Goal: Communication & Community: Answer question/provide support

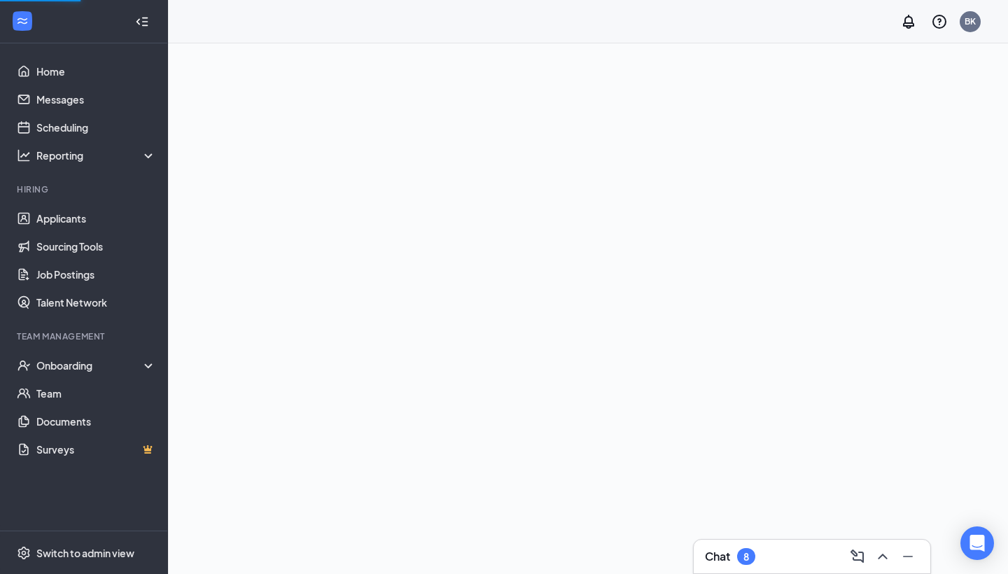
click at [733, 566] on div "Chat 8" at bounding box center [812, 556] width 214 height 22
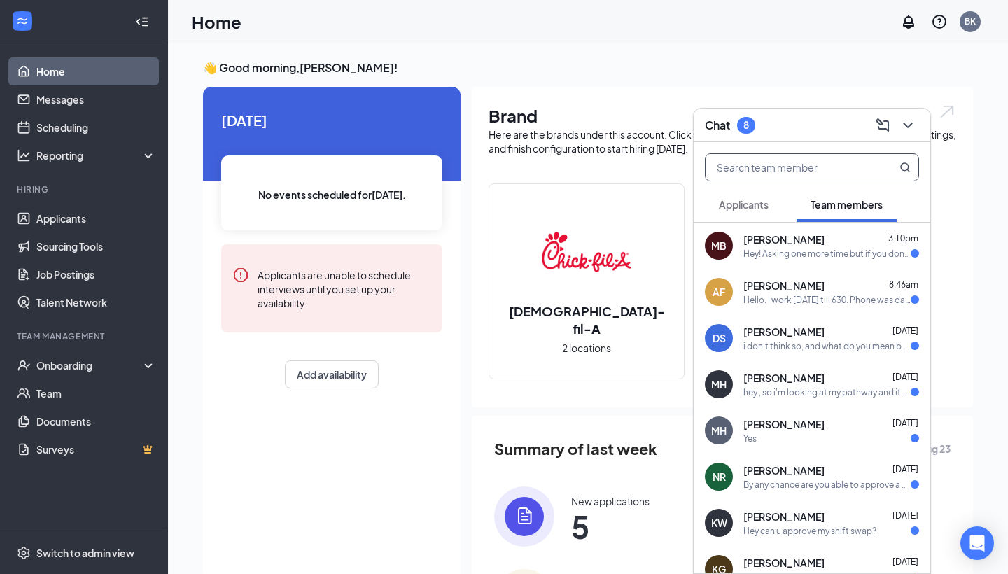
click at [763, 167] on input "text" at bounding box center [789, 167] width 166 height 27
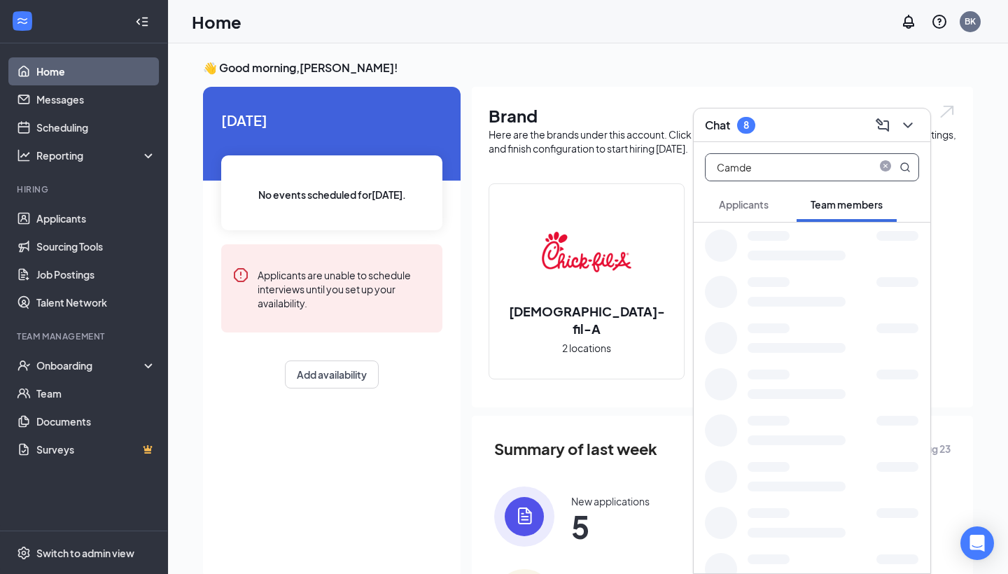
type input "[GEOGRAPHIC_DATA]"
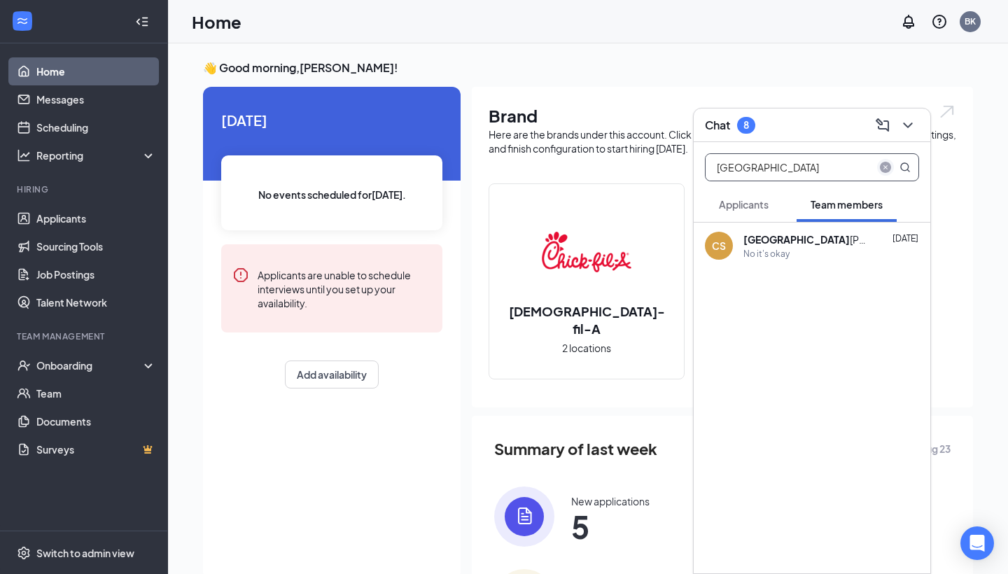
click at [888, 166] on icon "close-circle" at bounding box center [885, 167] width 11 height 11
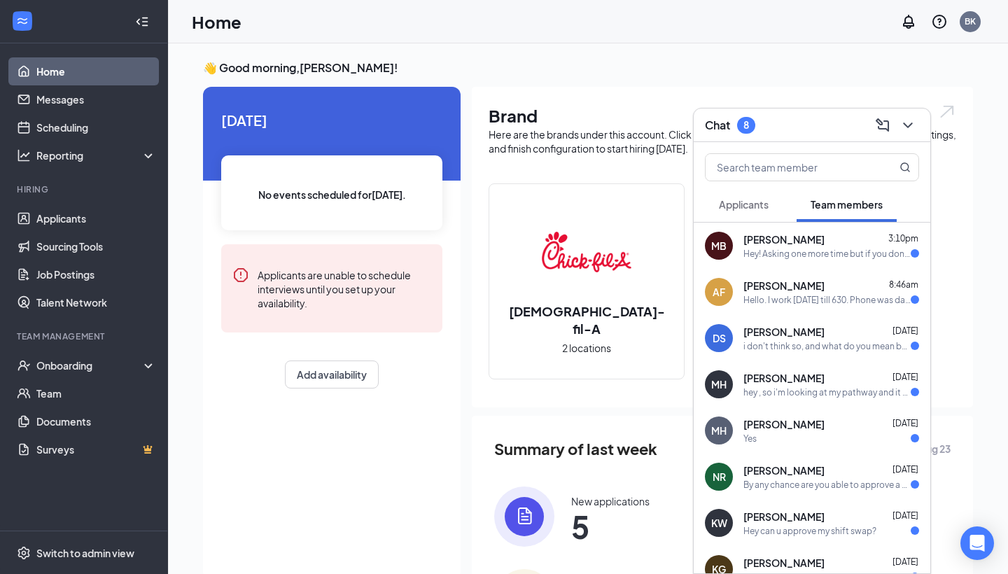
click at [815, 256] on div "Hey! Asking one more time but if you don't know it's okay, are my shoes in?" at bounding box center [826, 254] width 167 height 12
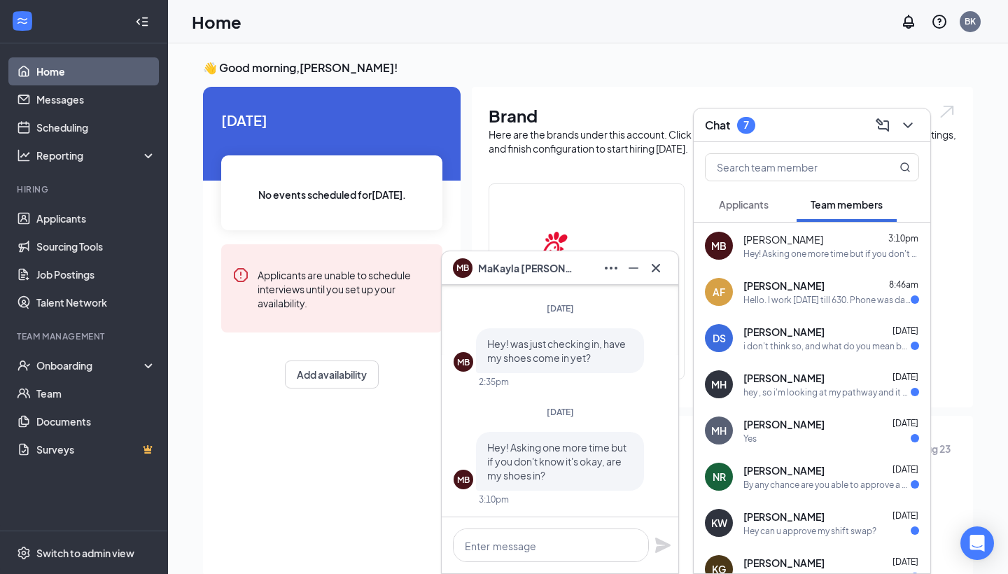
click at [549, 469] on p "Hey! Asking one more time but if you don't know it's okay, are my shoes in?" at bounding box center [560, 461] width 146 height 42
click at [534, 546] on textarea at bounding box center [551, 545] width 196 height 34
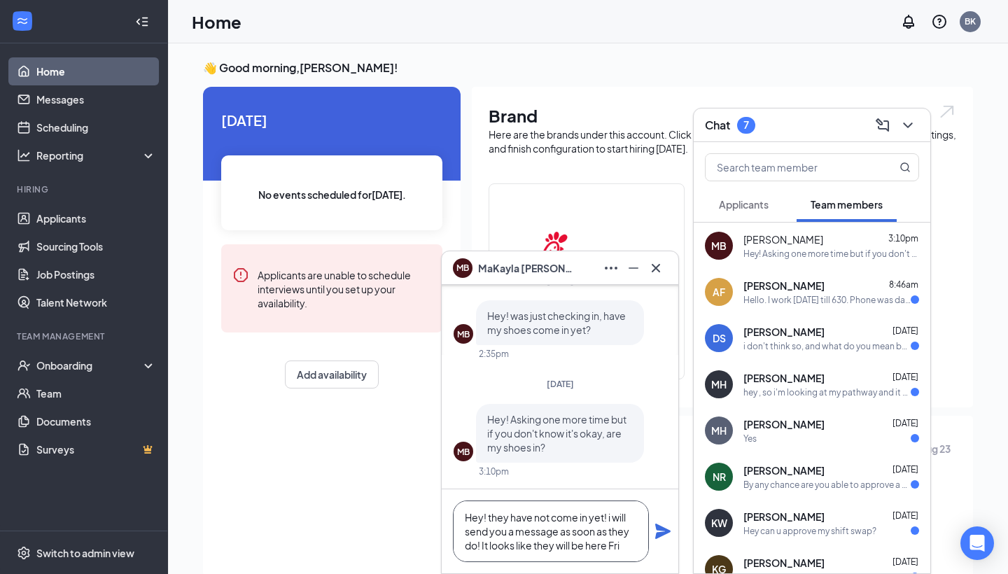
scroll to position [1, 0]
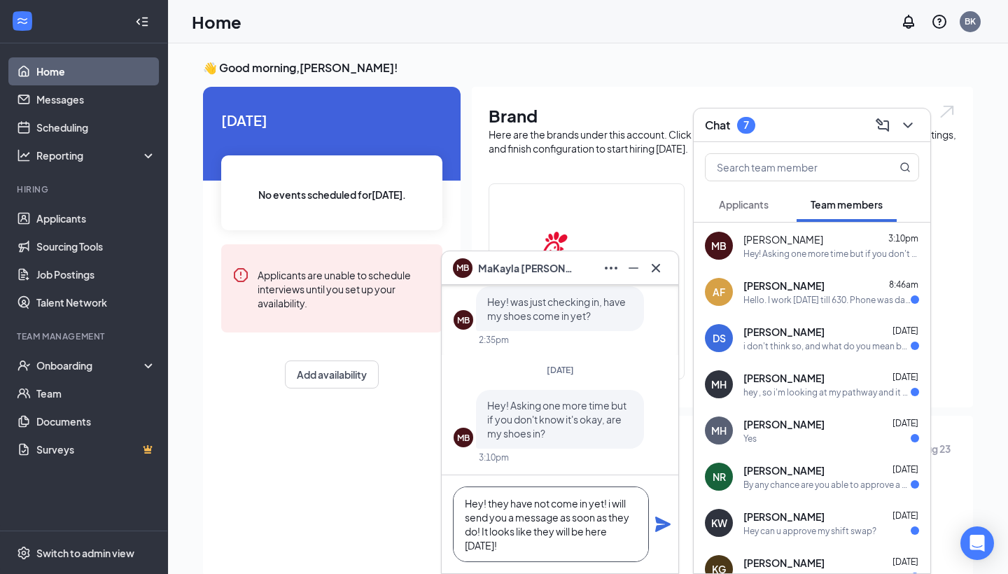
type textarea "Hey! they have not come in yet! i will send you a message as soon as they do! I…"
click at [667, 524] on icon "Plane" at bounding box center [662, 524] width 15 height 15
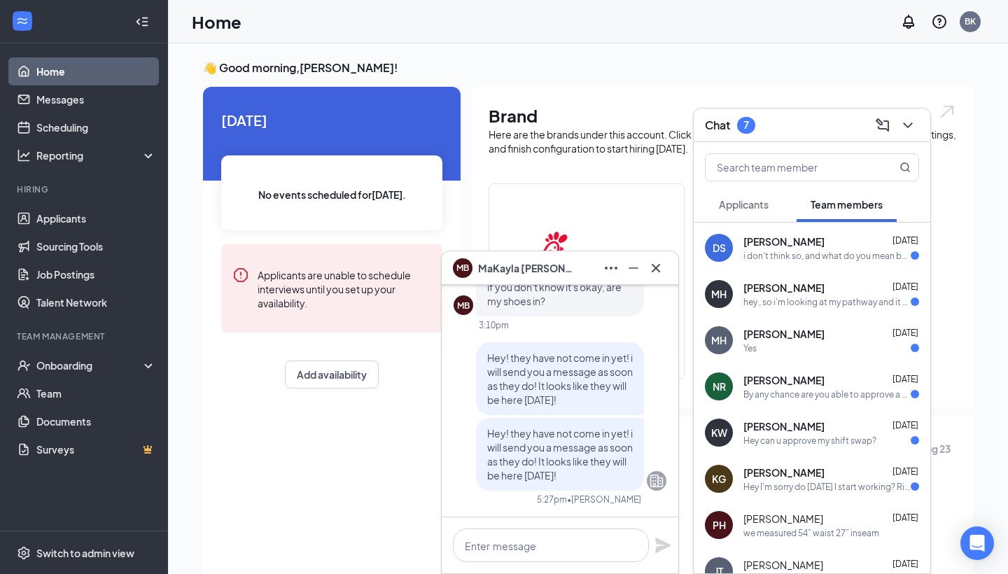
scroll to position [95, 0]
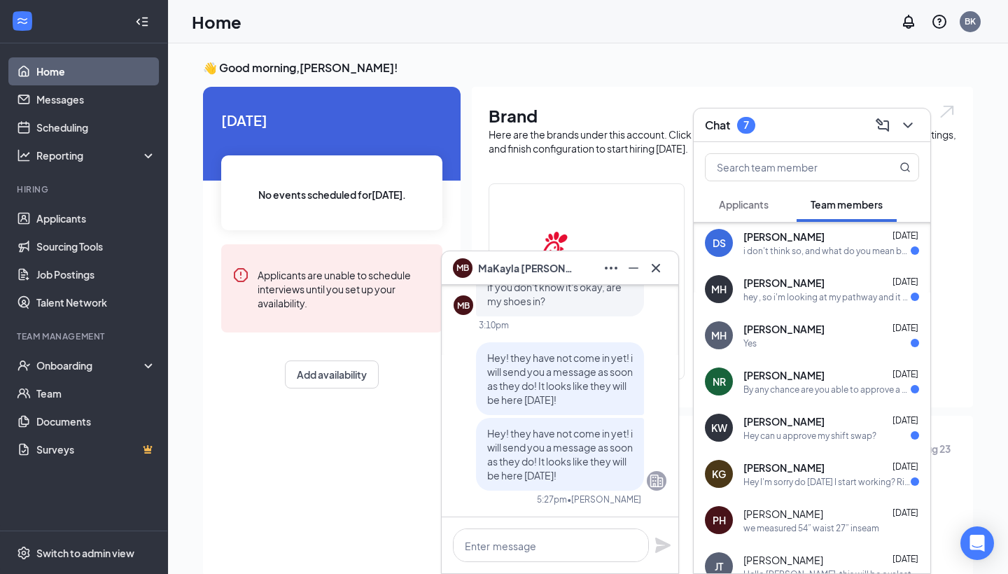
click at [811, 435] on div "Hey can u approve my shift swap?" at bounding box center [809, 436] width 133 height 12
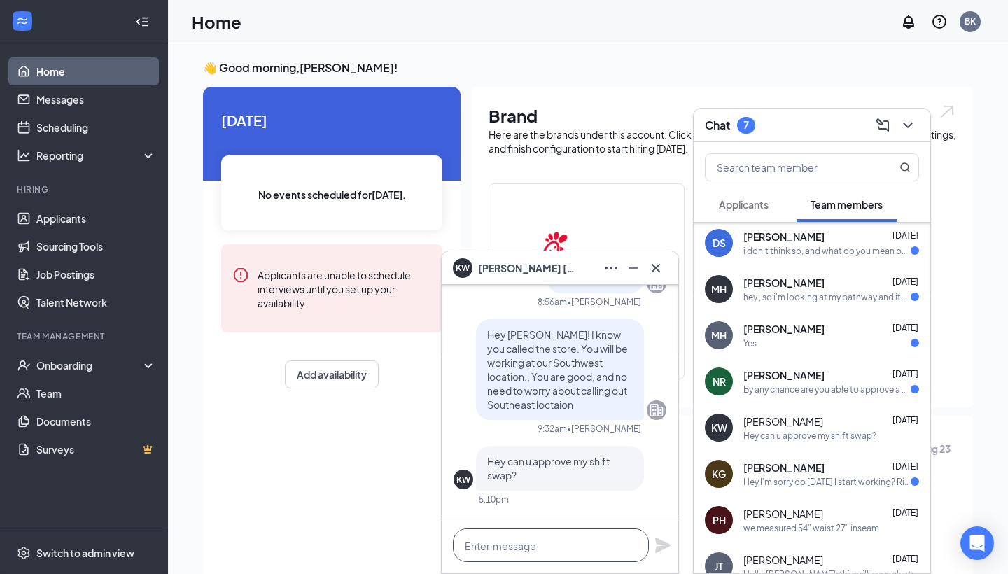
click at [531, 544] on textarea at bounding box center [551, 545] width 196 height 34
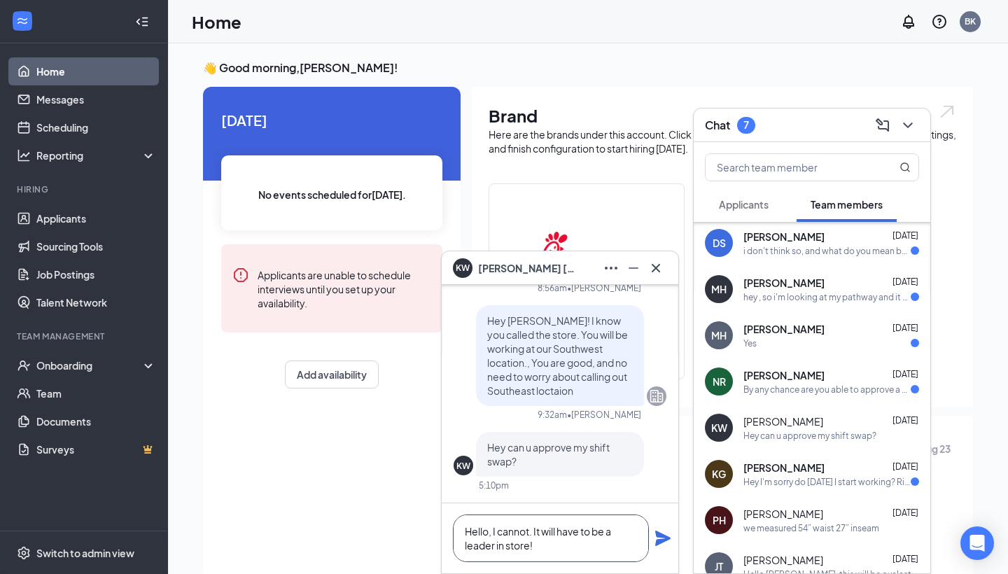
type textarea "Hello, I cannot. It will have to be a leader in store!"
click at [663, 537] on icon "Plane" at bounding box center [662, 538] width 15 height 15
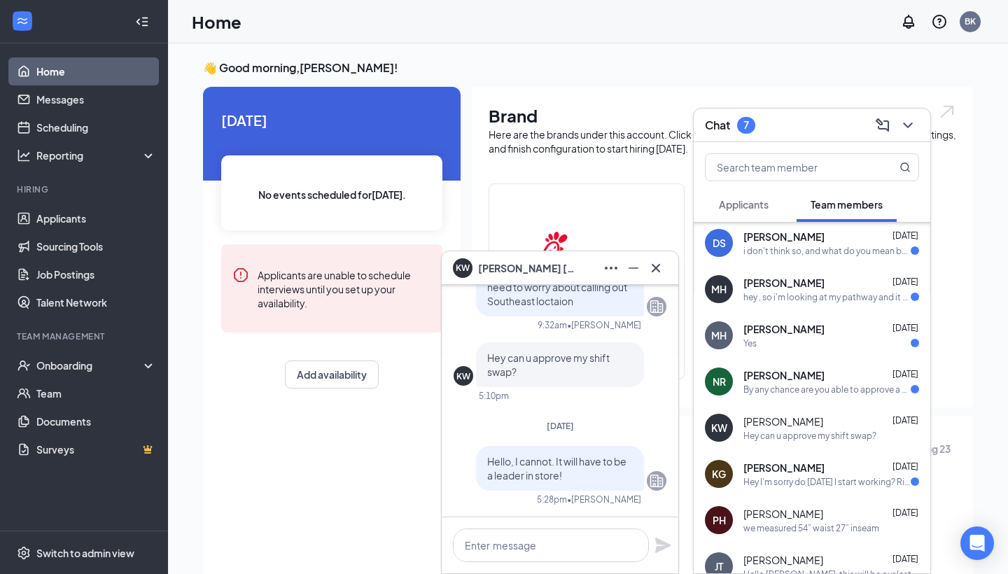
scroll to position [0, 0]
click at [656, 262] on icon "Cross" at bounding box center [655, 268] width 17 height 17
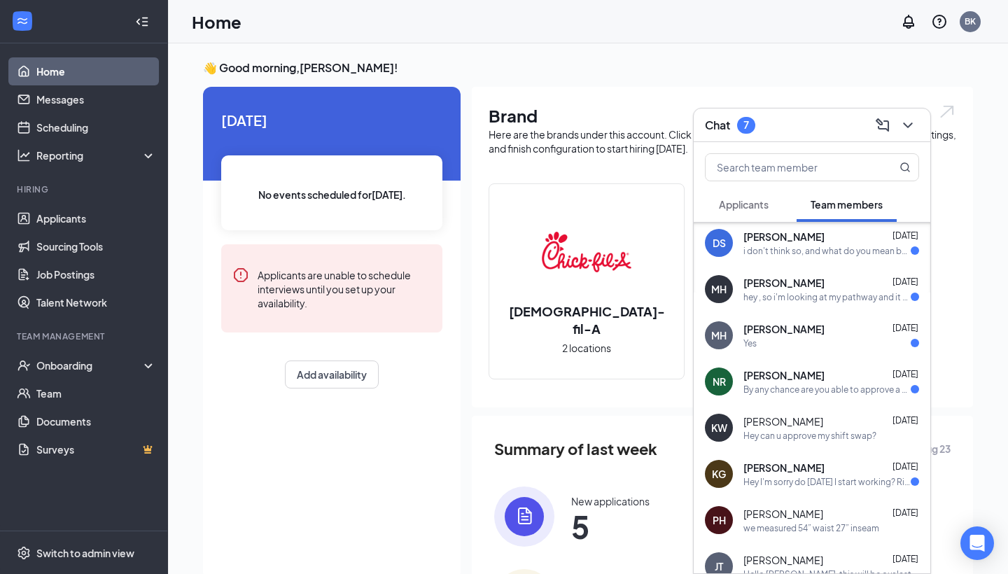
click at [764, 464] on span "[PERSON_NAME]" at bounding box center [783, 468] width 81 height 14
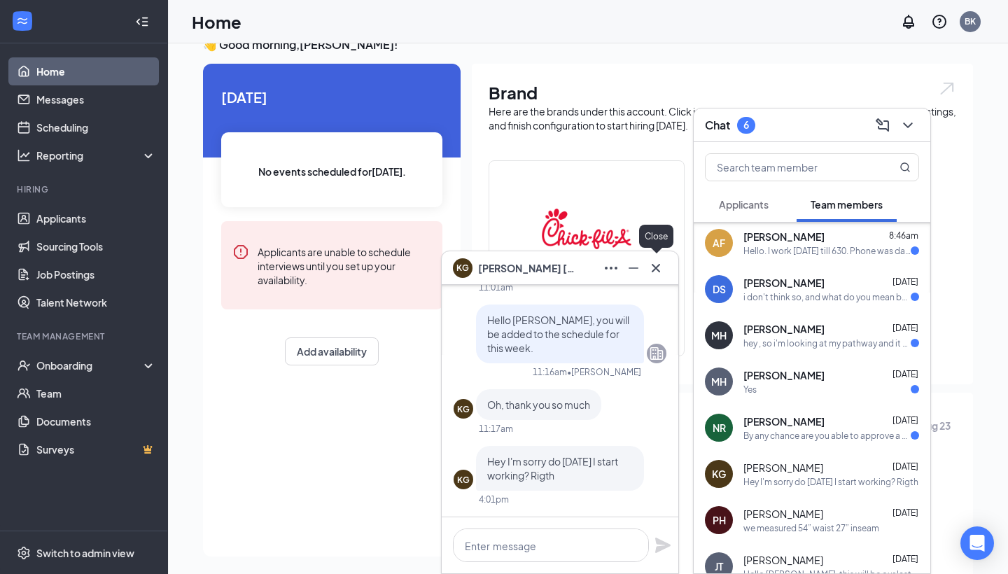
click at [658, 267] on icon "Cross" at bounding box center [655, 268] width 17 height 17
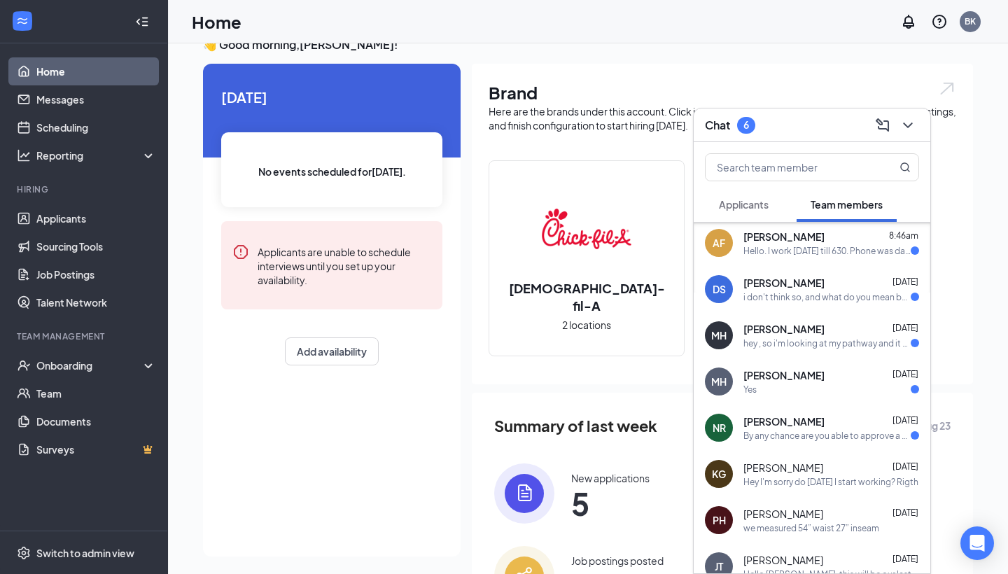
click at [809, 424] on span "[PERSON_NAME]" at bounding box center [783, 421] width 81 height 14
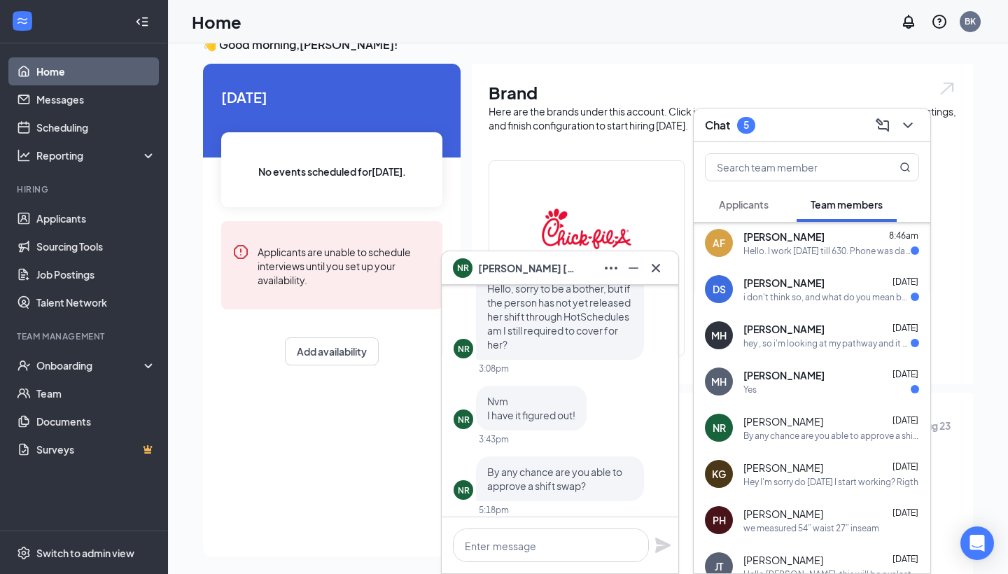
scroll to position [-10, 0]
click at [547, 540] on textarea at bounding box center [551, 545] width 196 height 34
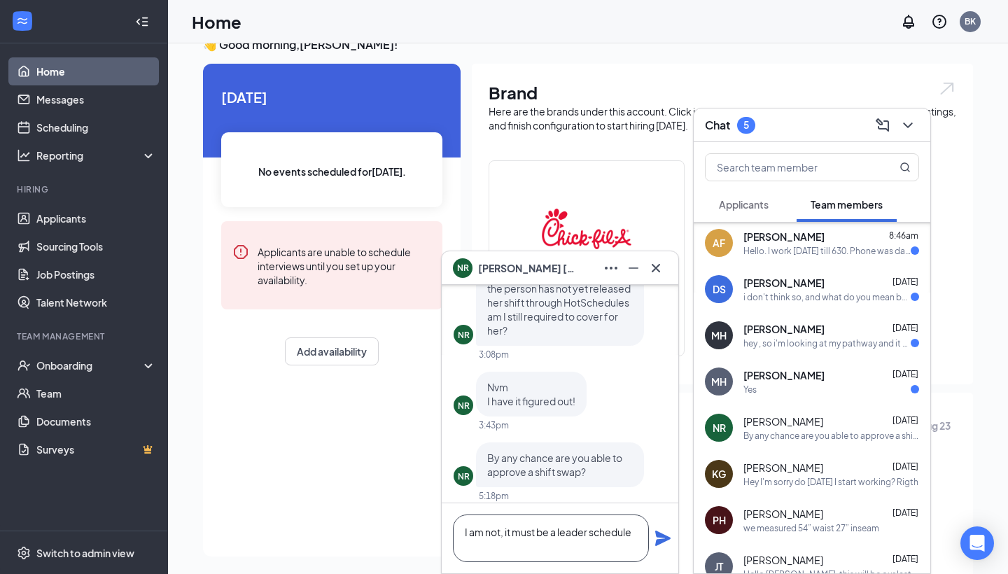
scroll to position [1, 0]
type textarea "I am not, it must be a leader scheduled for that shift!"
click at [660, 537] on icon "Plane" at bounding box center [662, 538] width 15 height 15
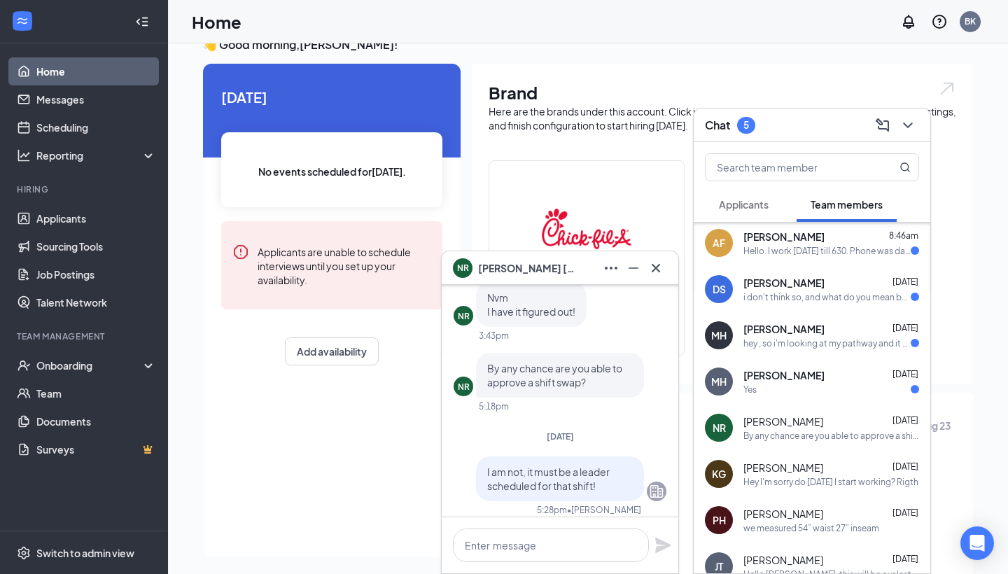
scroll to position [0, 0]
click at [792, 378] on span "[PERSON_NAME]" at bounding box center [783, 375] width 81 height 14
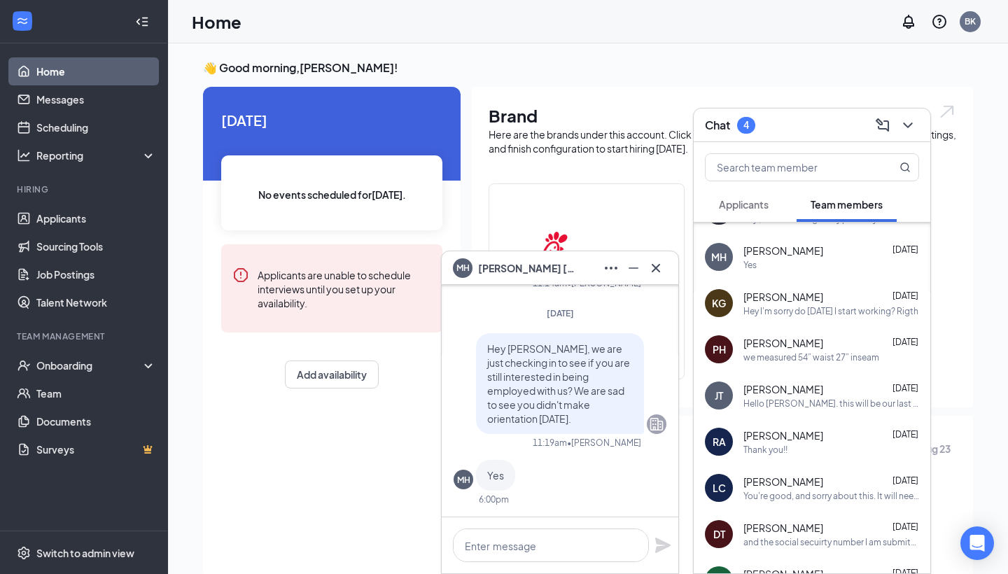
scroll to position [-15, 0]
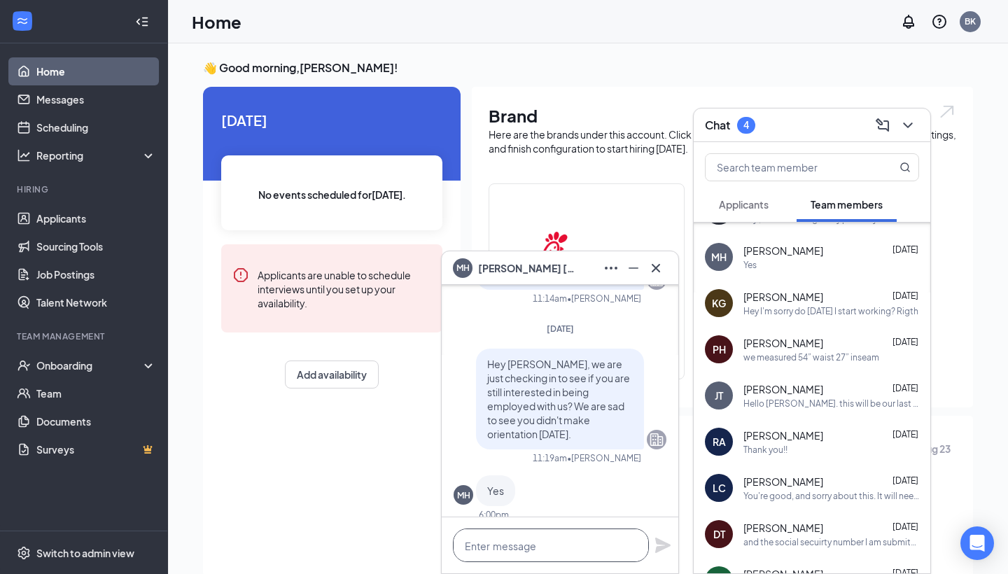
click at [526, 540] on textarea at bounding box center [551, 545] width 196 height 34
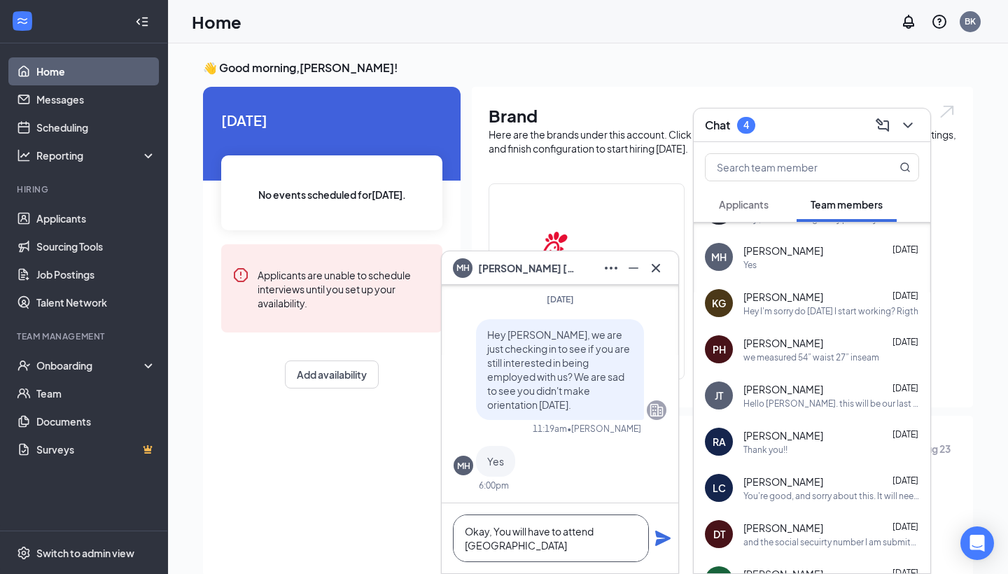
scroll to position [1, 0]
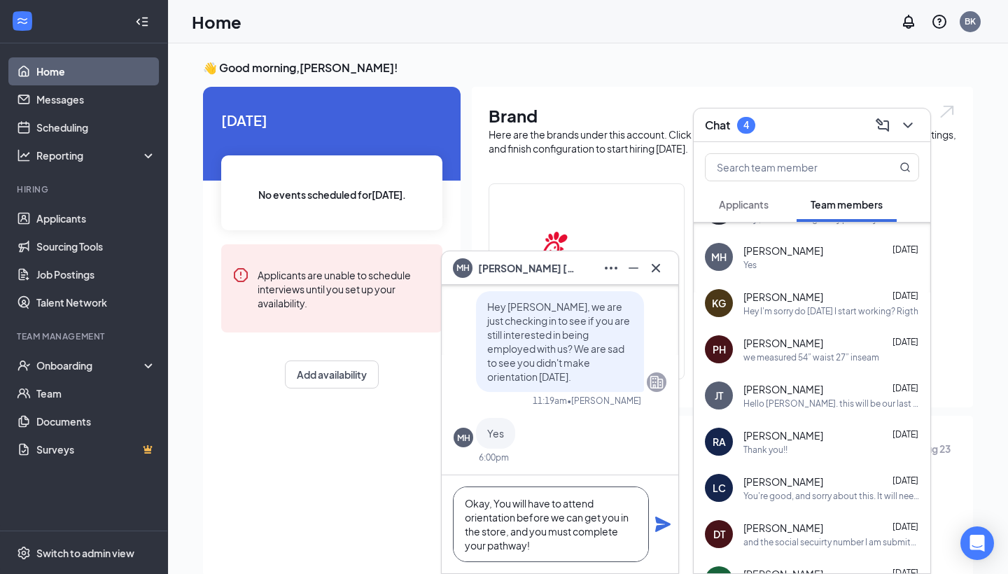
type textarea "Okay, You will have to attend orientation before we can get you in the store, a…"
click at [657, 524] on icon "Plane" at bounding box center [662, 524] width 17 height 17
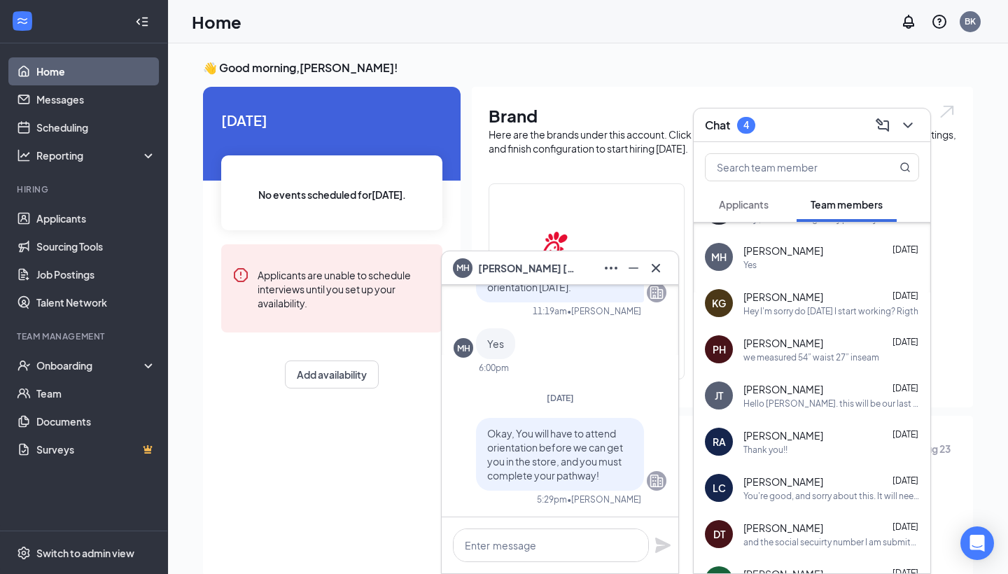
scroll to position [0, 0]
click at [654, 260] on icon "Cross" at bounding box center [655, 268] width 17 height 17
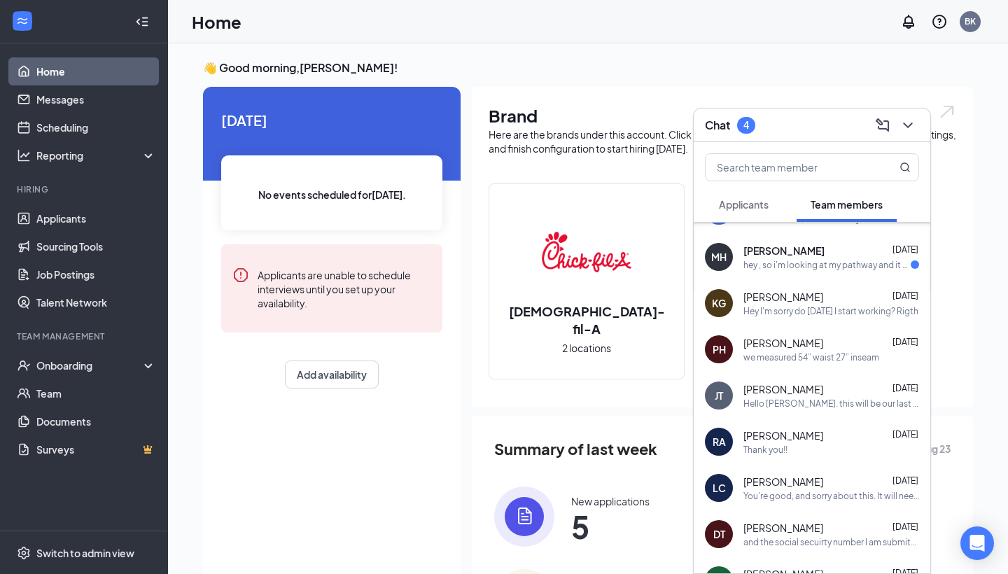
click at [802, 267] on div "hey , so i'm looking at my pathway and it says i've completed all of my 3 plans…" at bounding box center [826, 265] width 167 height 12
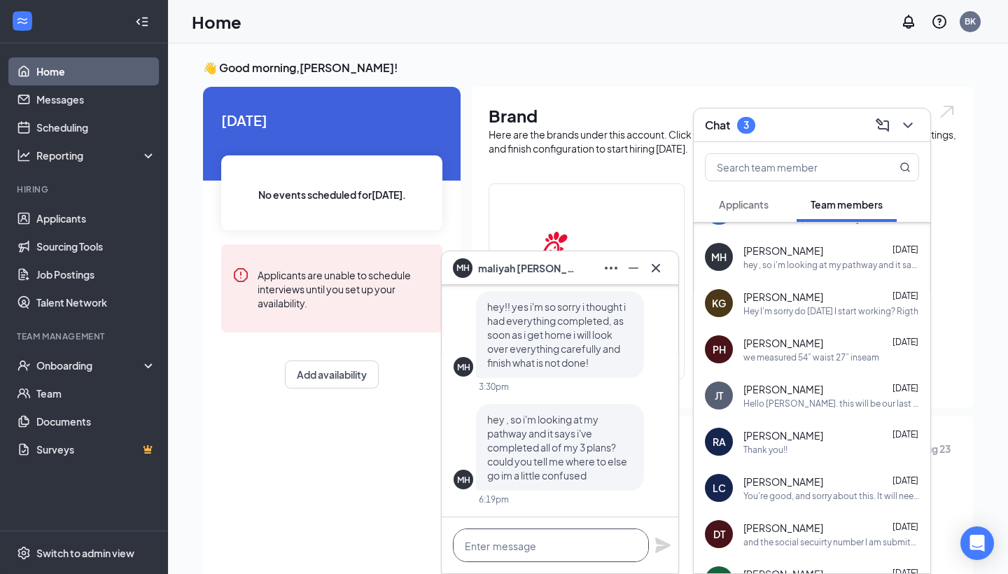
click at [508, 540] on textarea at bounding box center [551, 545] width 196 height 34
click at [531, 542] on textarea at bounding box center [551, 545] width 196 height 34
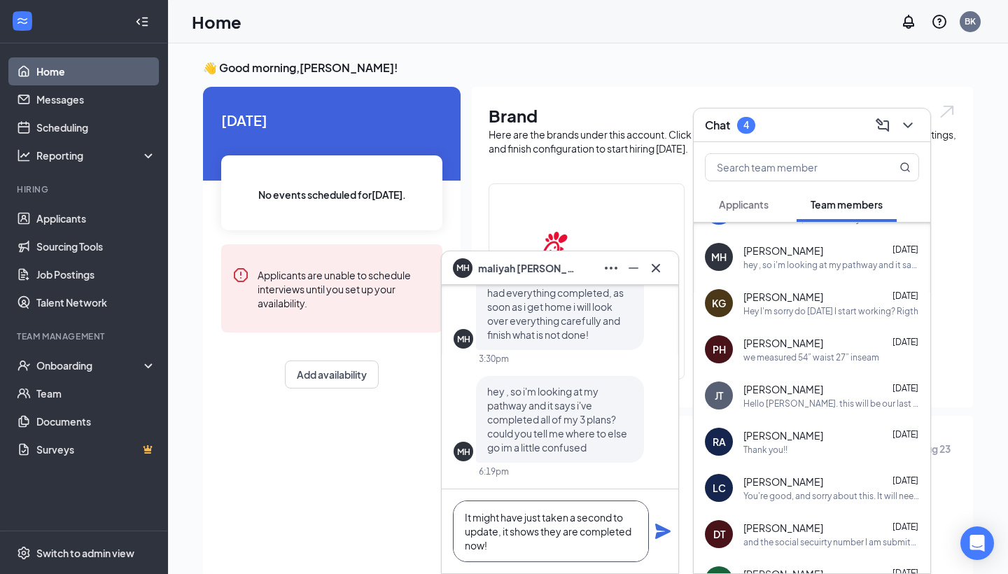
type textarea "It might have just taken a second to update, it shows they are completed now!"
click at [668, 533] on icon "Plane" at bounding box center [662, 531] width 15 height 15
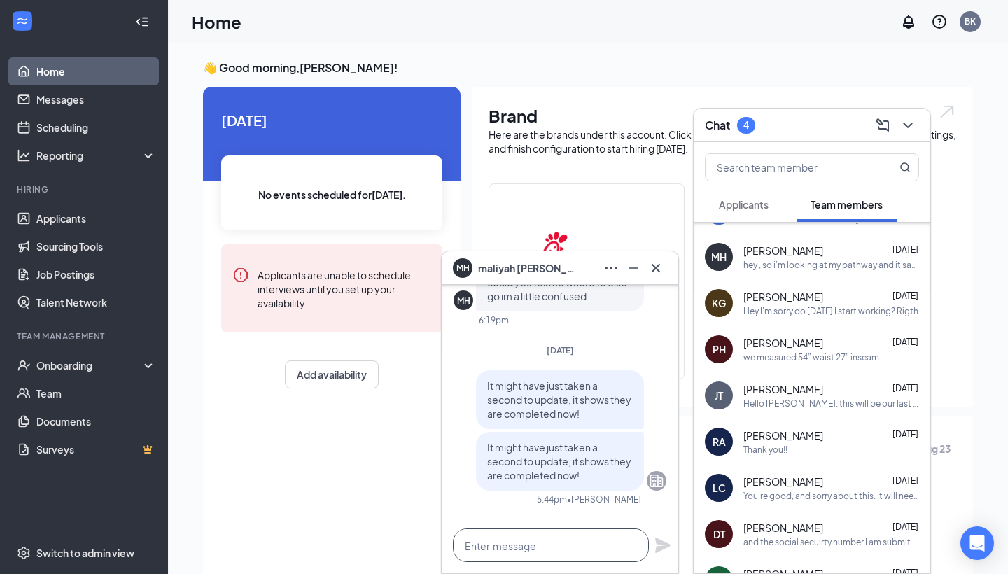
scroll to position [0, 0]
click at [549, 538] on textarea at bounding box center [551, 545] width 196 height 34
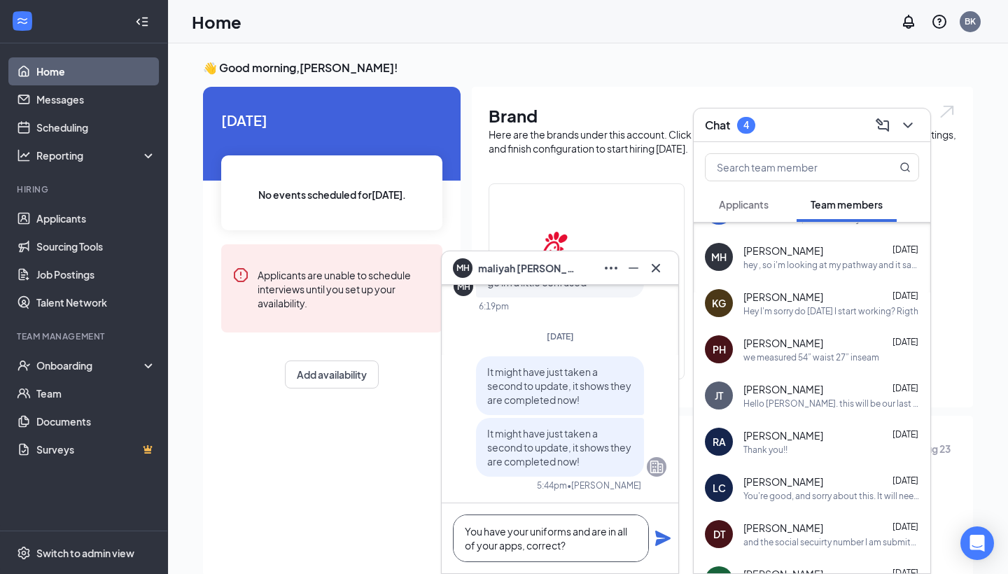
type textarea "You have your uniforms and are in all of your apps, correct?"
click at [658, 536] on icon "Plane" at bounding box center [662, 538] width 15 height 15
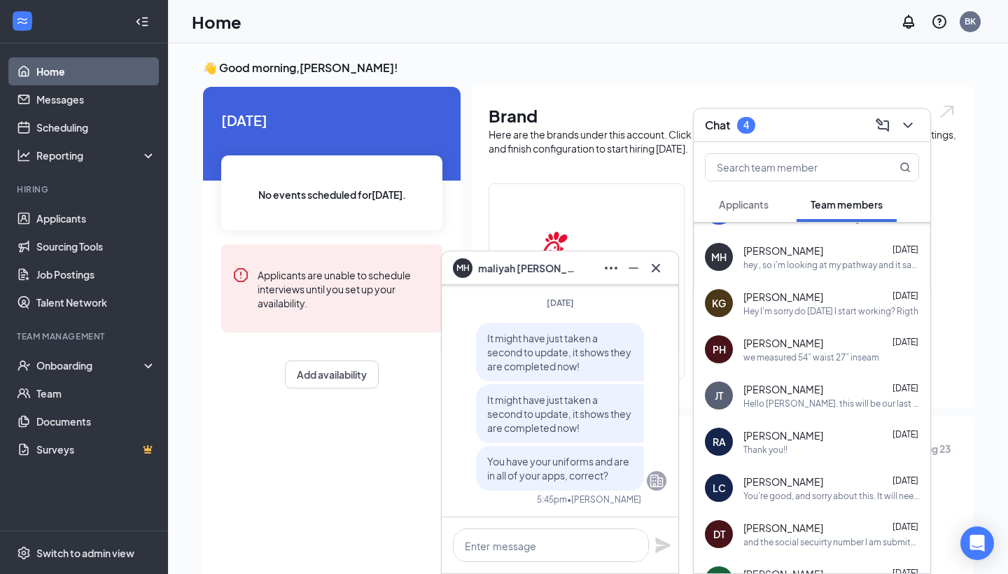
click at [654, 279] on button at bounding box center [656, 268] width 22 height 22
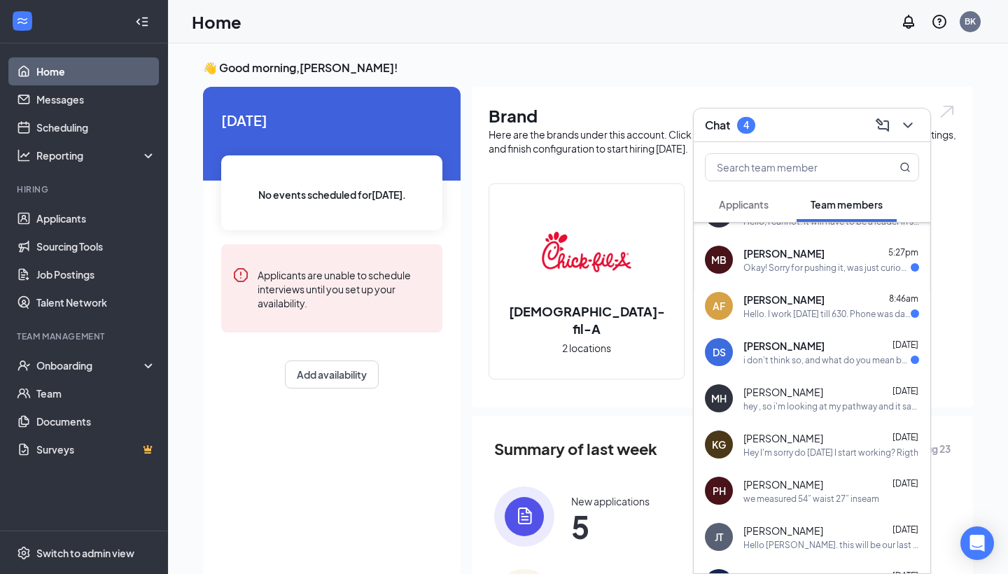
scroll to position [118, 0]
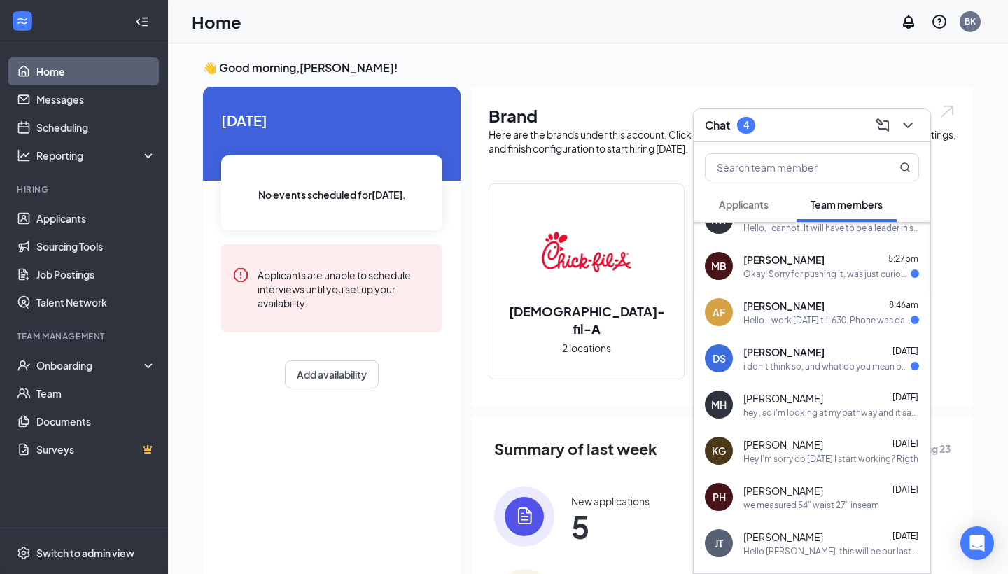
click at [806, 381] on div "MH [PERSON_NAME] [DATE] hey , so i'm looking at my pathway and it says i've com…" at bounding box center [812, 404] width 237 height 46
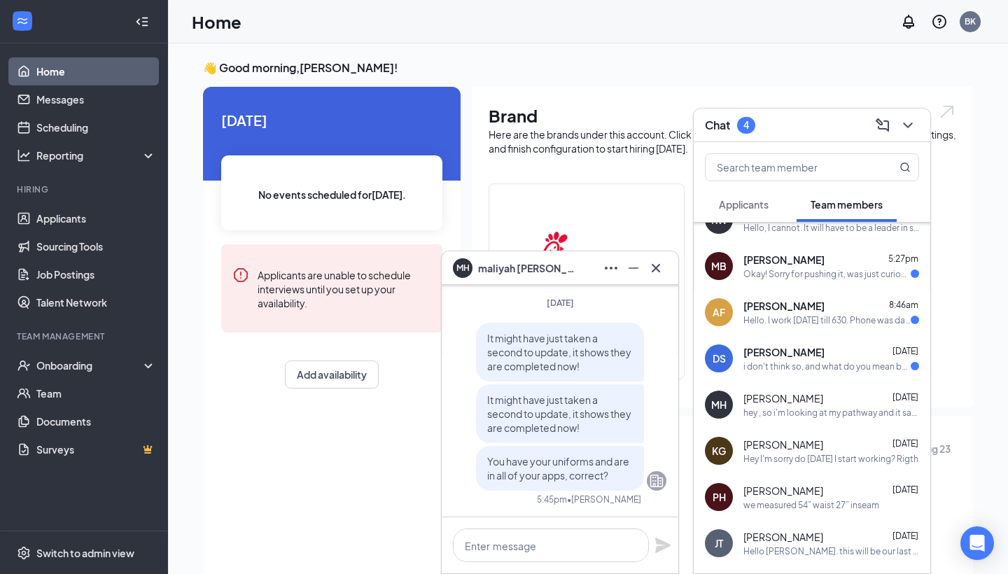
click at [804, 358] on span "[PERSON_NAME]" at bounding box center [783, 352] width 81 height 14
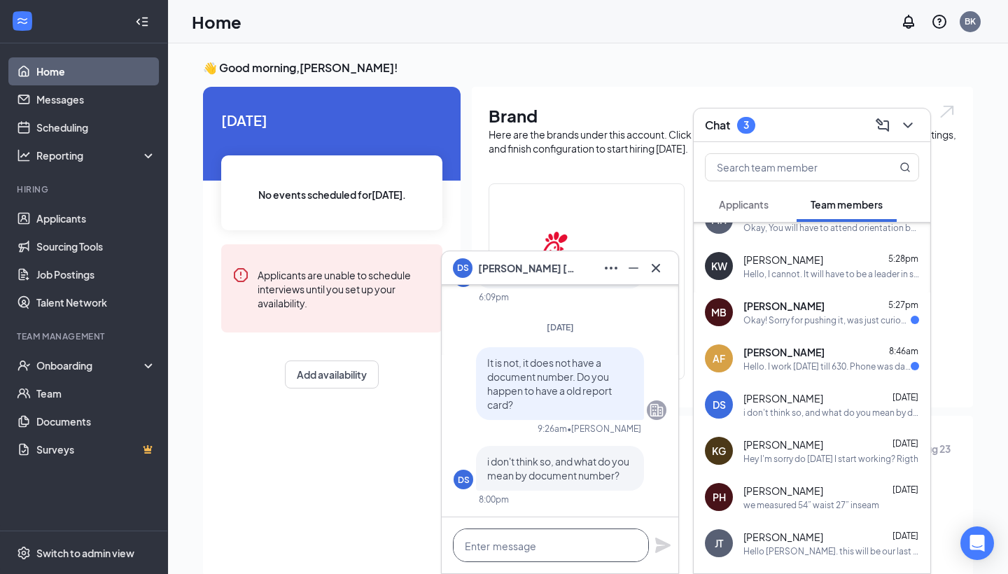
click at [544, 555] on textarea at bounding box center [551, 545] width 196 height 34
type textarea "I"
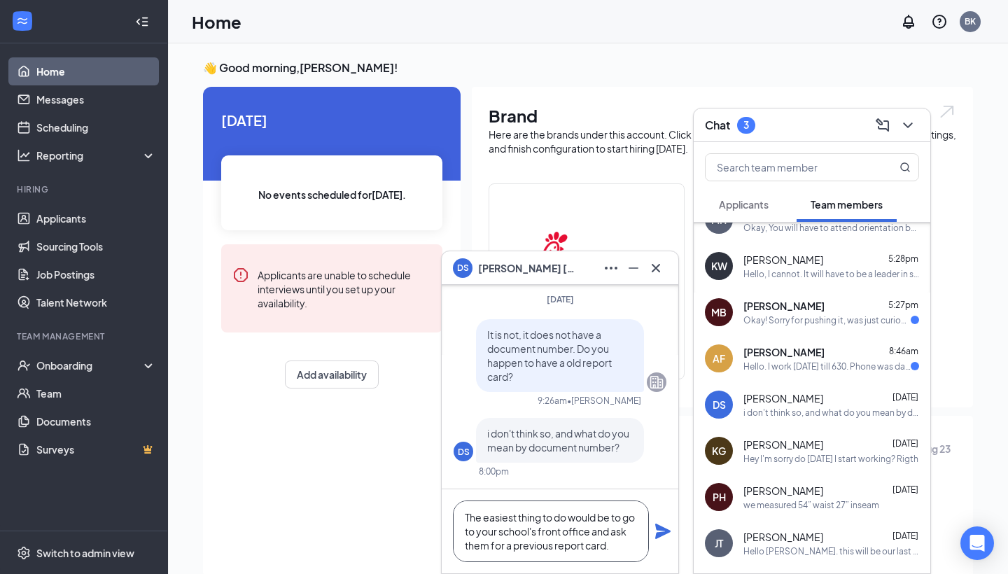
click at [633, 549] on textarea "The easiest thing to do would be to go to your school's front office and ask th…" at bounding box center [551, 531] width 196 height 62
click at [614, 548] on textarea "The easiest thing to do would be to go to your school's front office and ask fo…" at bounding box center [551, 531] width 196 height 62
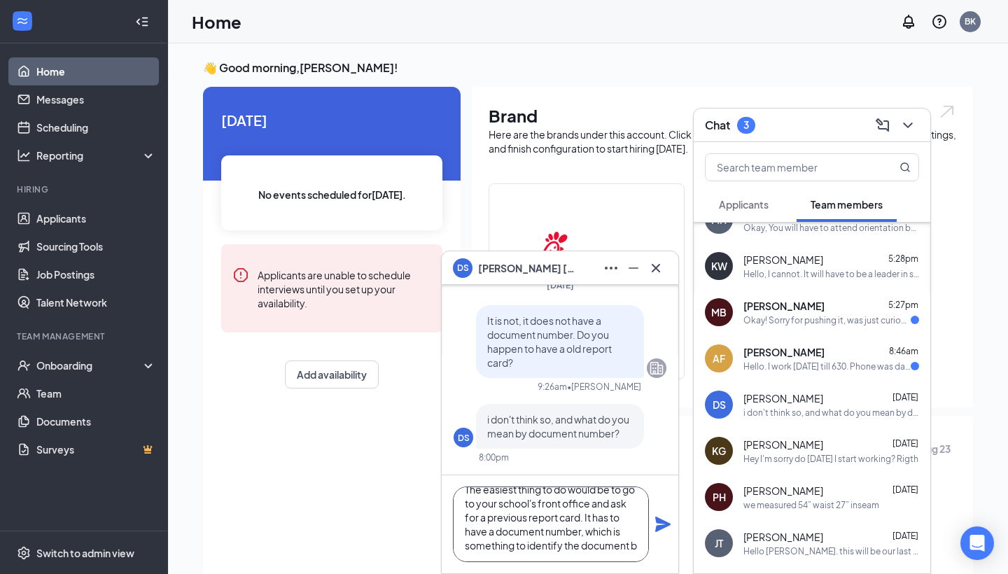
scroll to position [29, 0]
type textarea "The easiest thing to do would be to go to your school's front office and ask fo…"
click at [661, 517] on icon "Plane" at bounding box center [662, 524] width 17 height 17
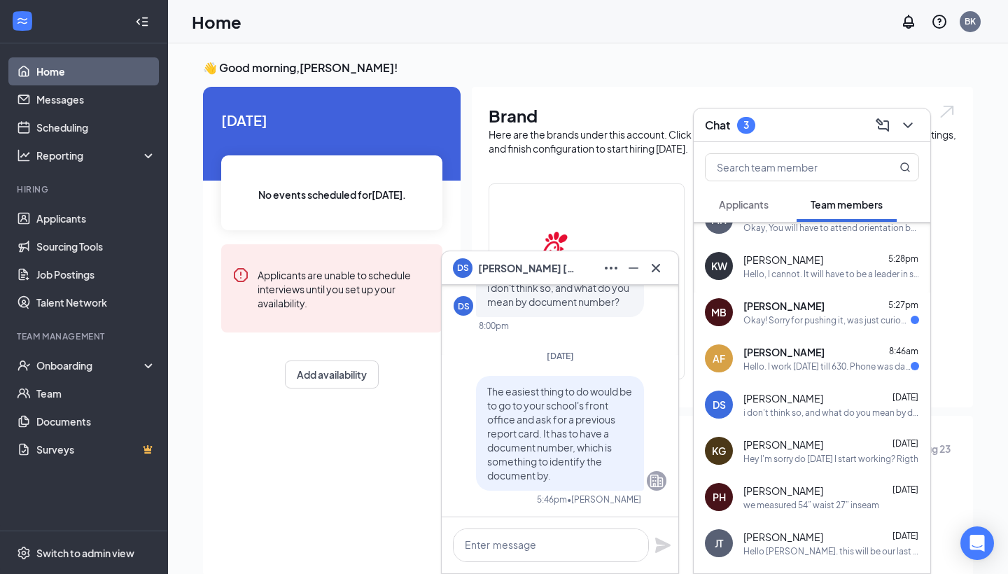
scroll to position [0, 0]
click at [751, 319] on div "Okay! Sorry for pushing it, was just curious but no rush! Thank you so much!" at bounding box center [826, 320] width 167 height 12
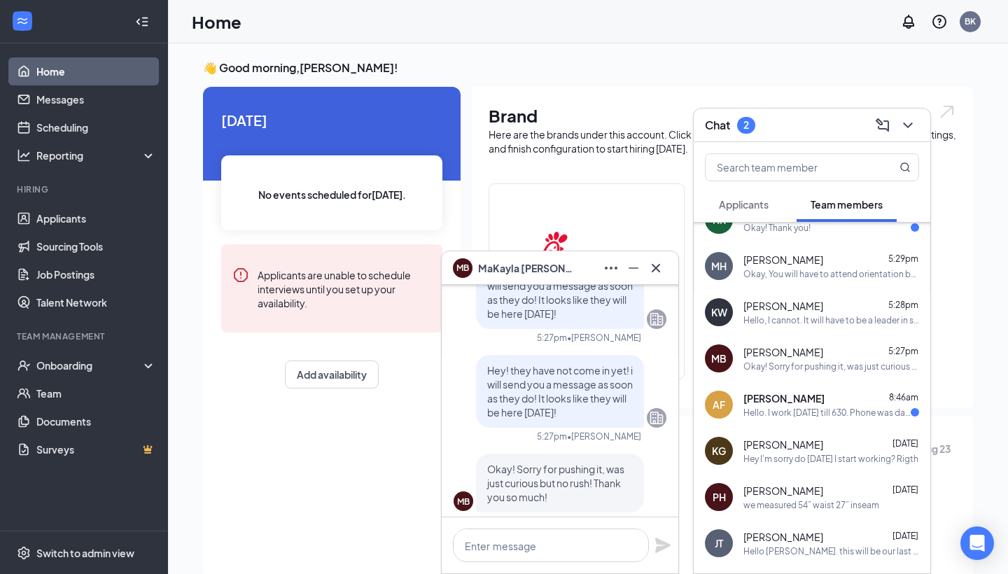
scroll to position [-7, 0]
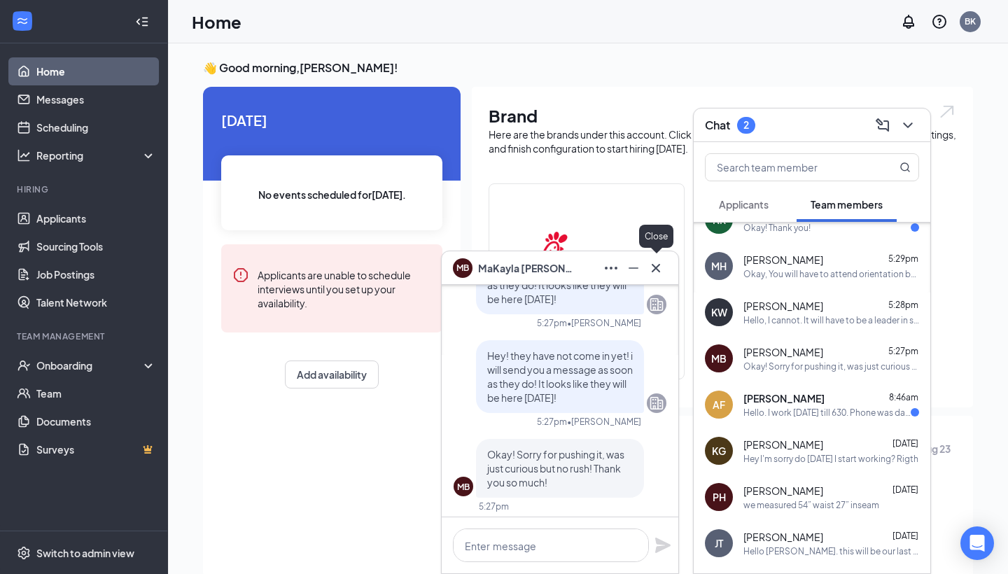
click at [651, 264] on icon "Cross" at bounding box center [655, 268] width 17 height 17
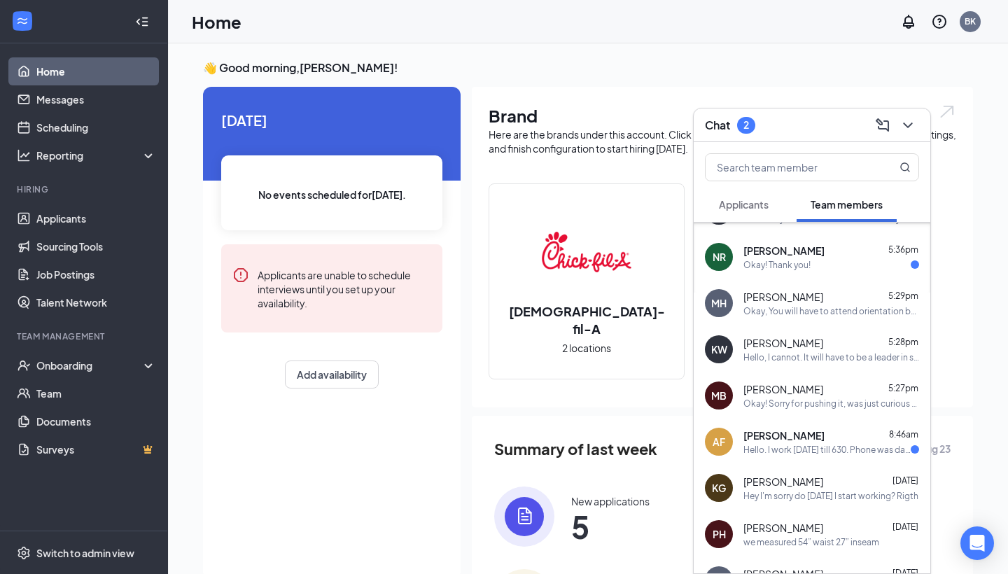
scroll to position [45, 0]
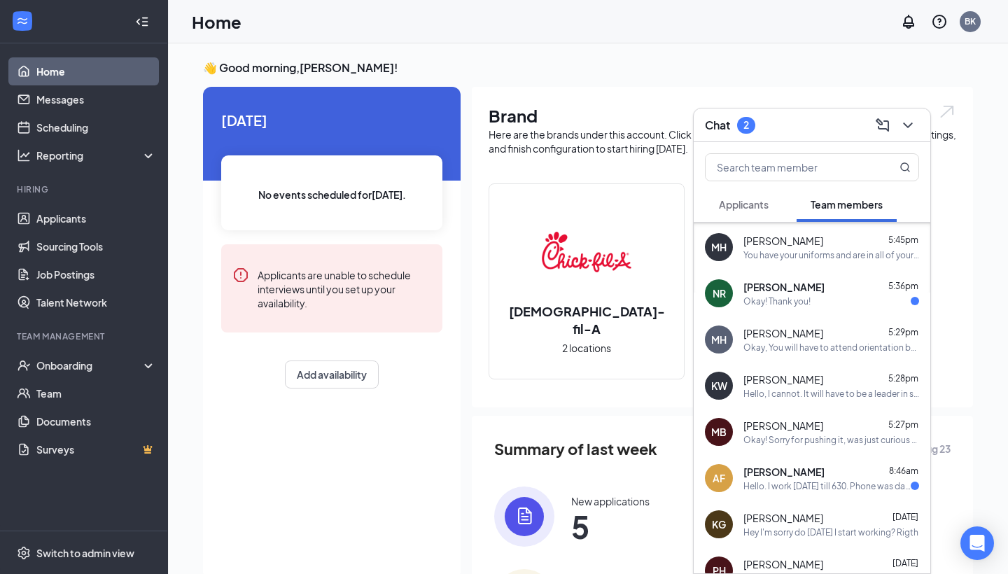
click at [794, 312] on div "NR [PERSON_NAME] 5:36pm Okay! Thank you!" at bounding box center [812, 293] width 237 height 46
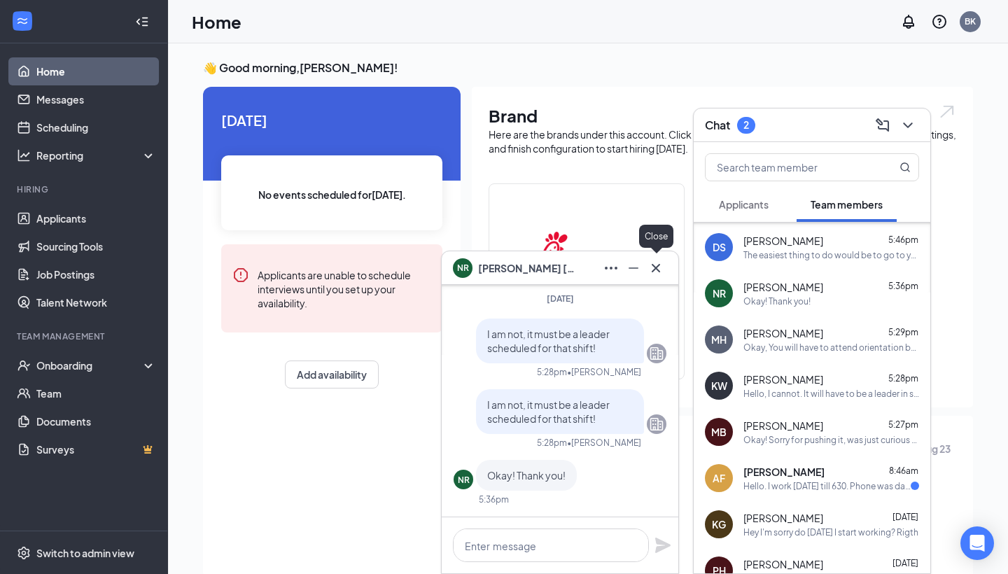
click at [661, 273] on icon "Cross" at bounding box center [655, 268] width 17 height 17
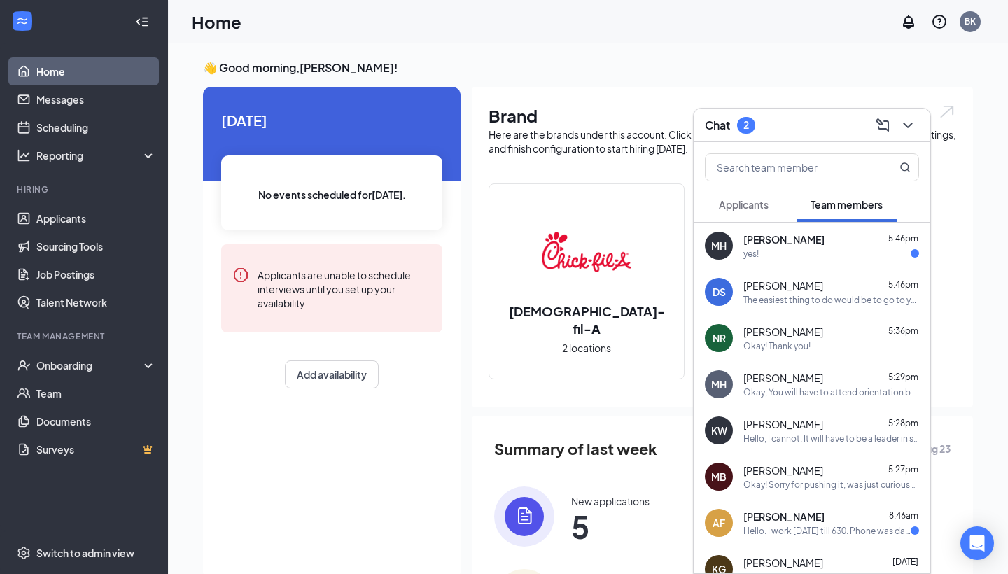
scroll to position [0, 0]
click at [757, 258] on div "yes!" at bounding box center [750, 254] width 15 height 12
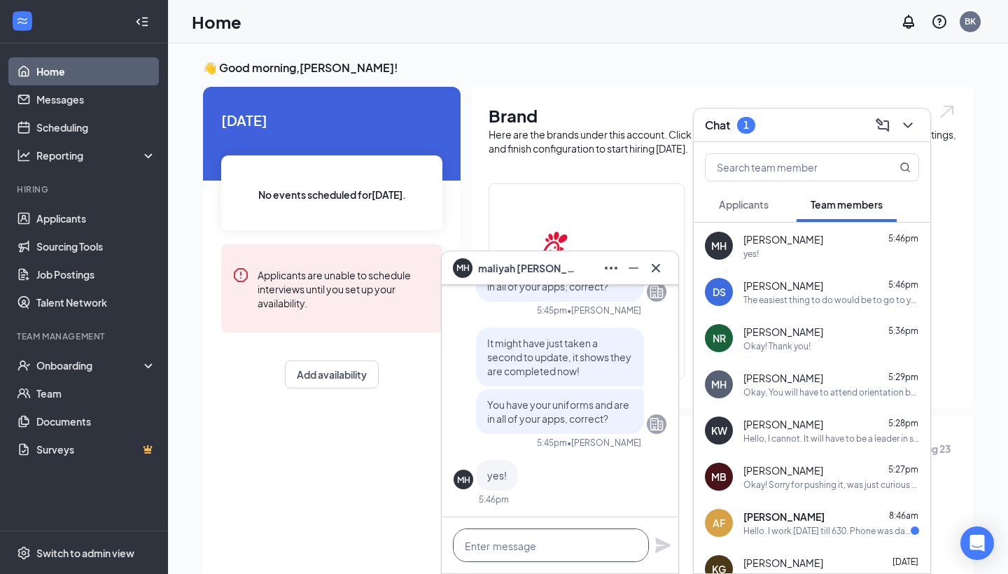
click at [552, 535] on textarea at bounding box center [551, 545] width 196 height 34
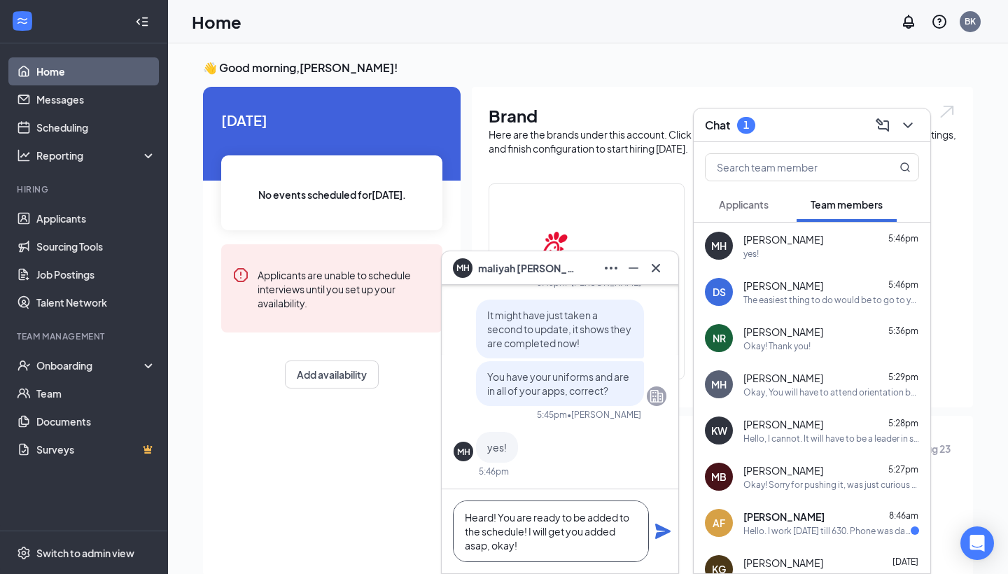
click at [513, 544] on textarea "Heard! You are ready to be added to the schedule! I will get you added asap, ok…" at bounding box center [551, 531] width 196 height 62
type textarea "Heard! You are ready to be added to the schedule! I will get you added asap!"
click at [661, 533] on icon "Plane" at bounding box center [662, 531] width 15 height 15
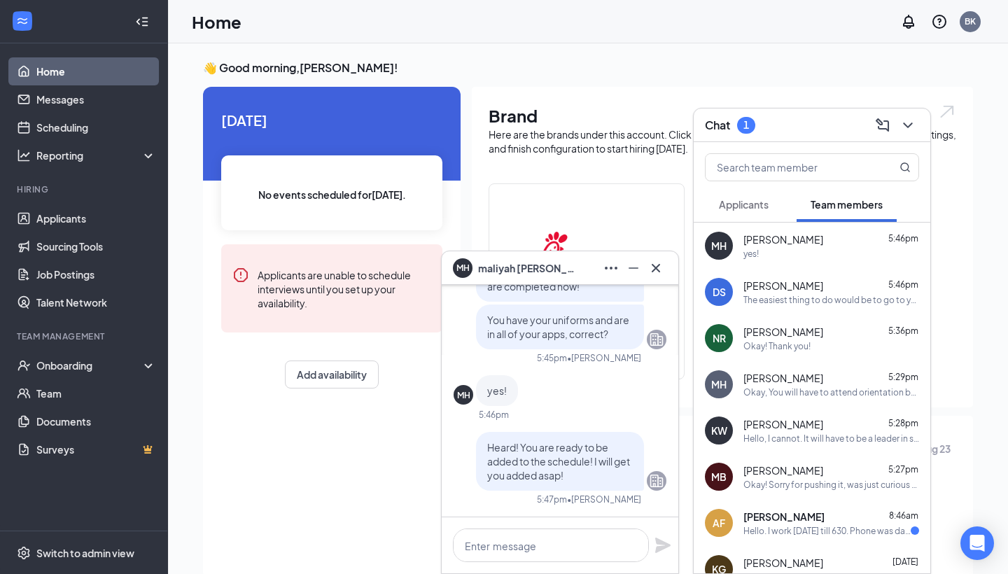
click at [777, 522] on span "[PERSON_NAME]" at bounding box center [783, 517] width 81 height 14
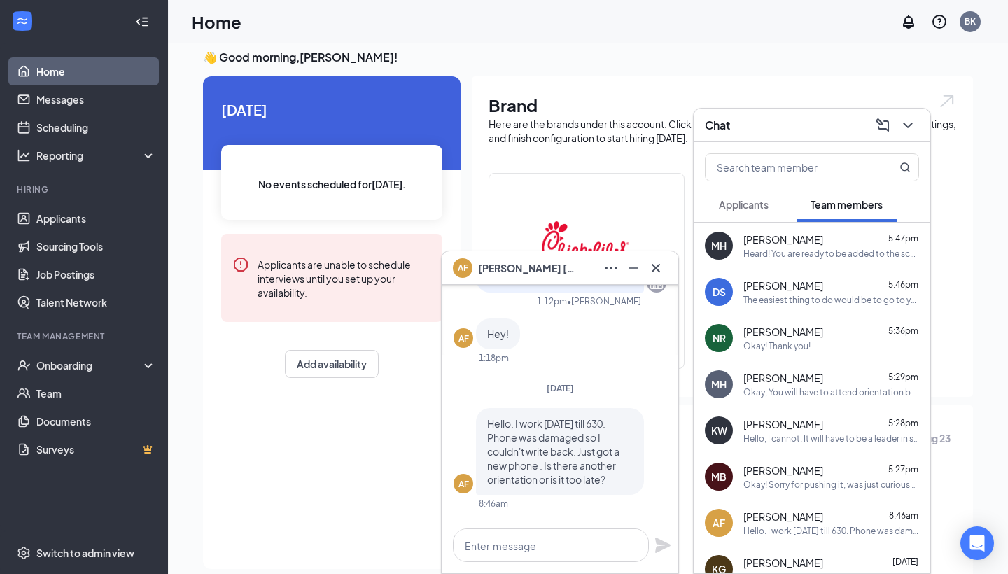
scroll to position [-3, 0]
click at [553, 522] on div at bounding box center [560, 545] width 237 height 56
click at [553, 536] on textarea at bounding box center [551, 545] width 196 height 34
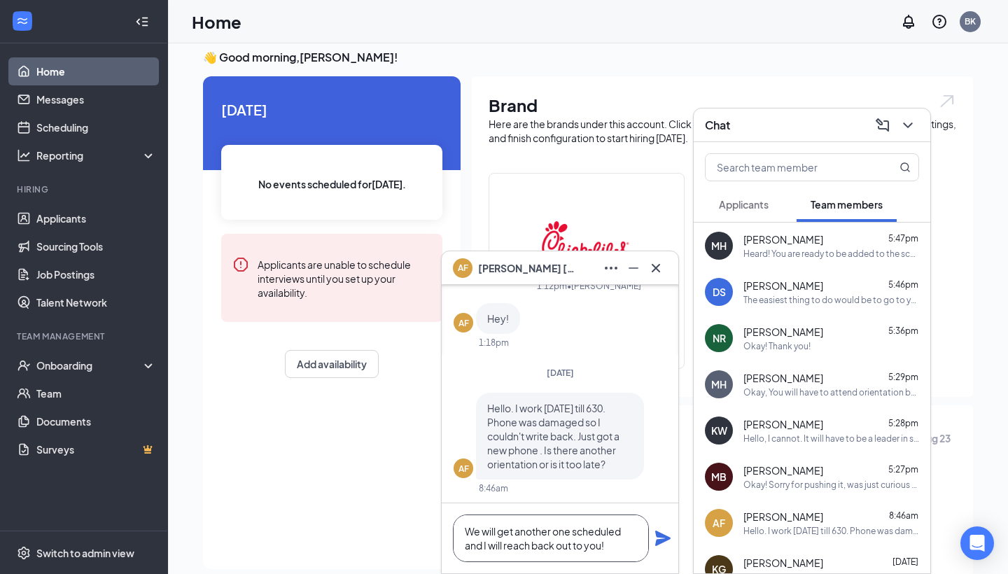
type textarea "We will get another one scheduled and I will reach back out to you!"
click at [660, 535] on icon "Plane" at bounding box center [662, 538] width 15 height 15
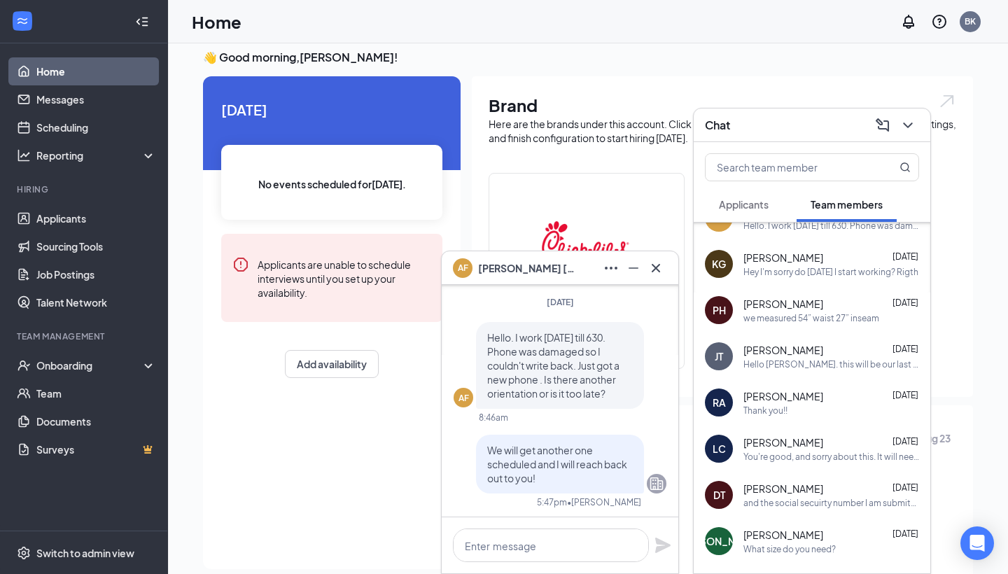
scroll to position [307, 0]
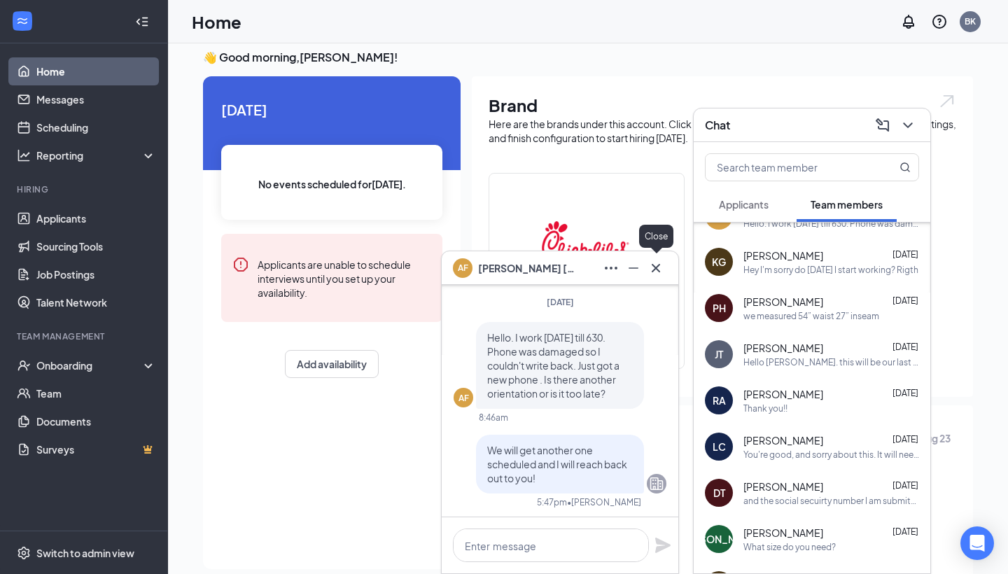
click at [658, 263] on icon "Cross" at bounding box center [655, 268] width 17 height 17
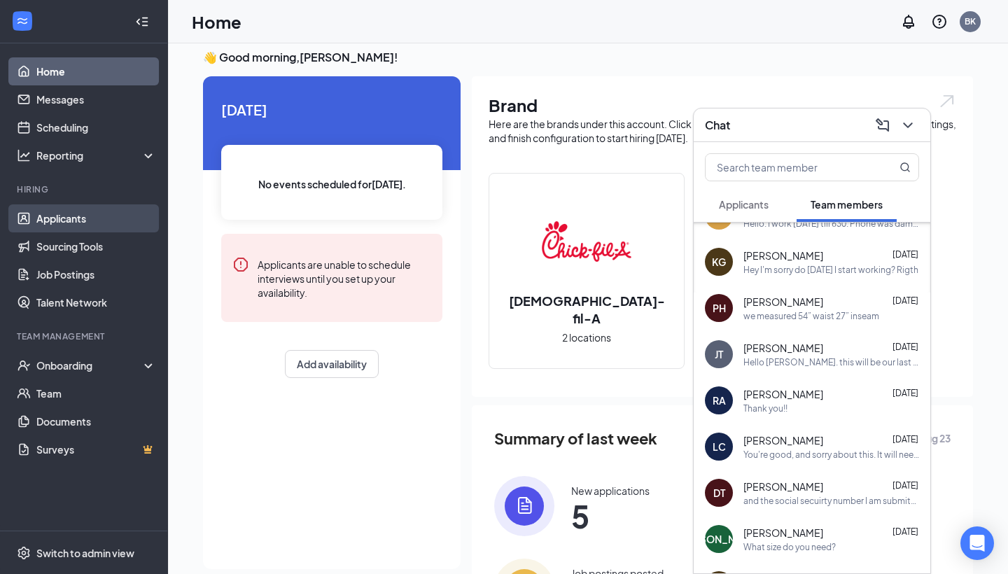
click at [96, 222] on link "Applicants" at bounding box center [96, 218] width 120 height 28
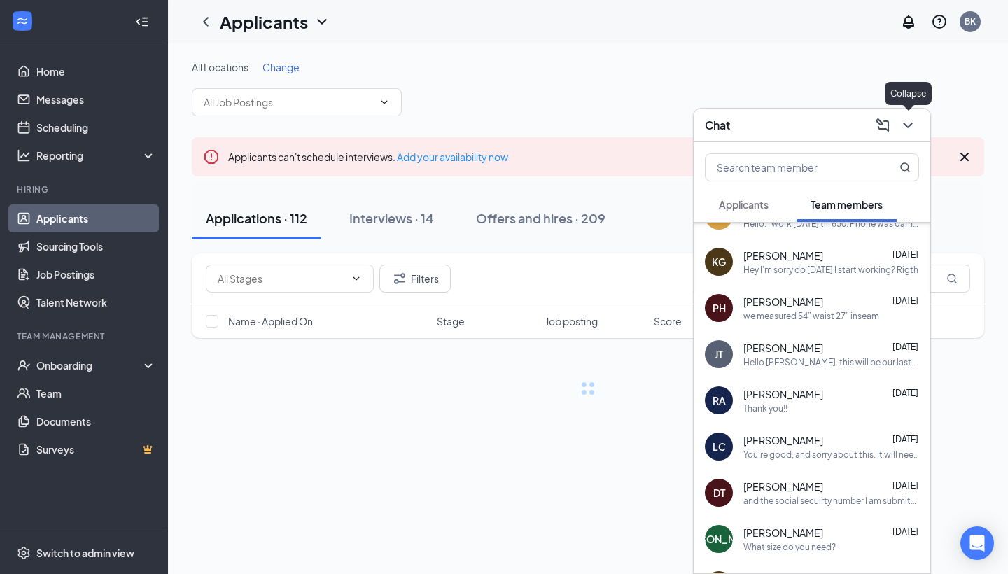
click at [909, 132] on icon "ChevronDown" at bounding box center [907, 125] width 17 height 17
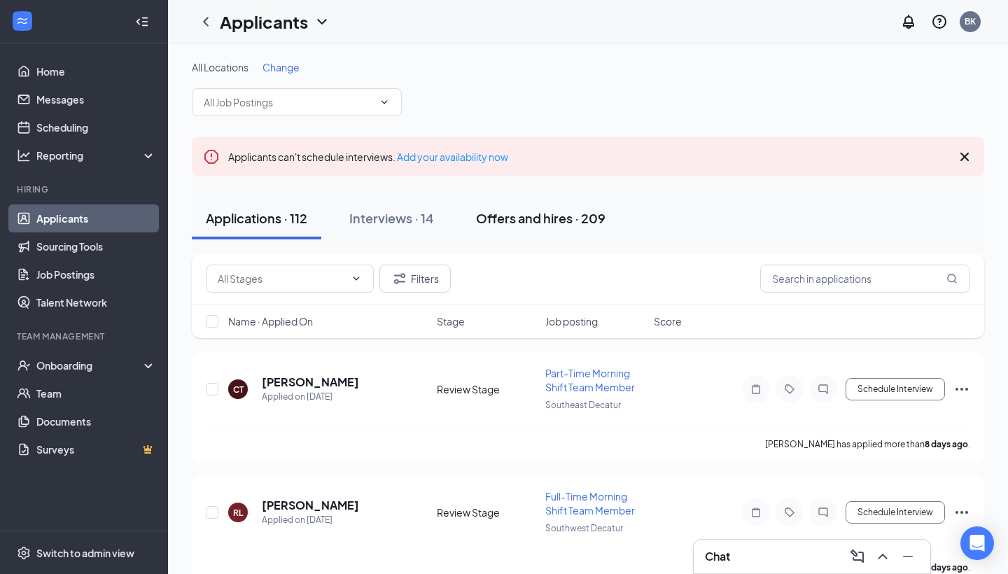
click at [602, 224] on div "Offers and hires · 209" at bounding box center [540, 217] width 129 height 17
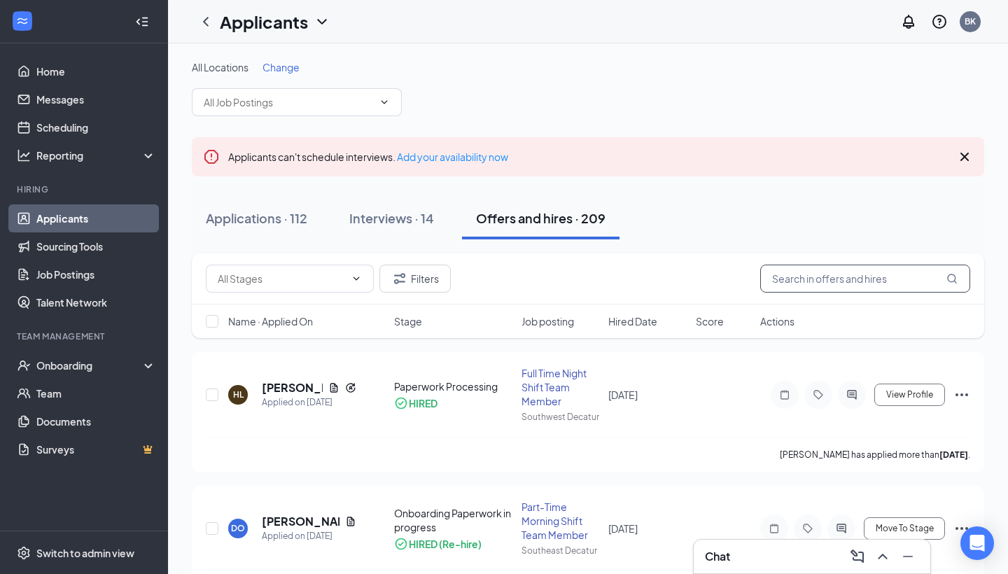
click at [811, 277] on input "text" at bounding box center [865, 279] width 210 height 28
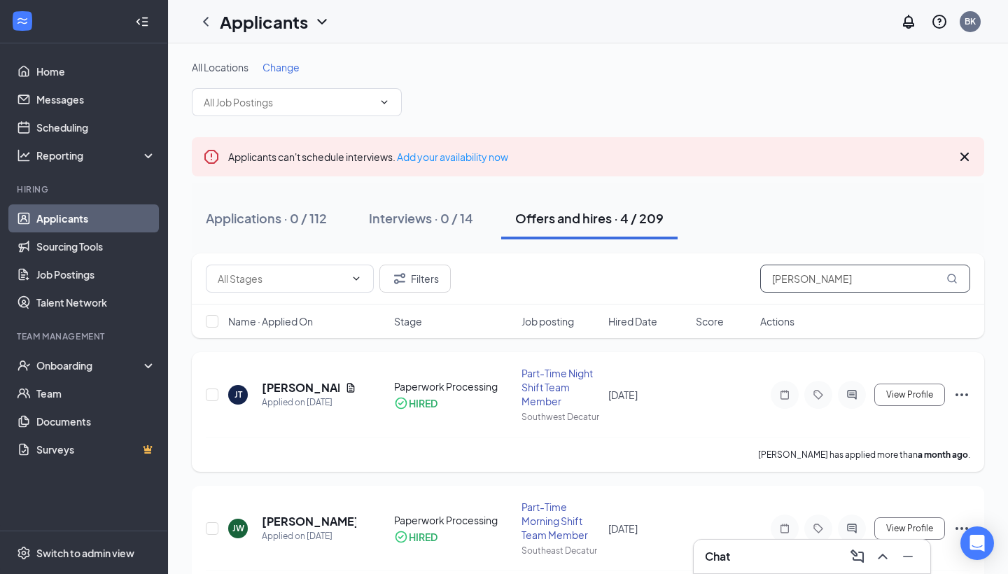
type input "[PERSON_NAME]"
click at [964, 388] on icon "Ellipses" at bounding box center [961, 394] width 17 height 17
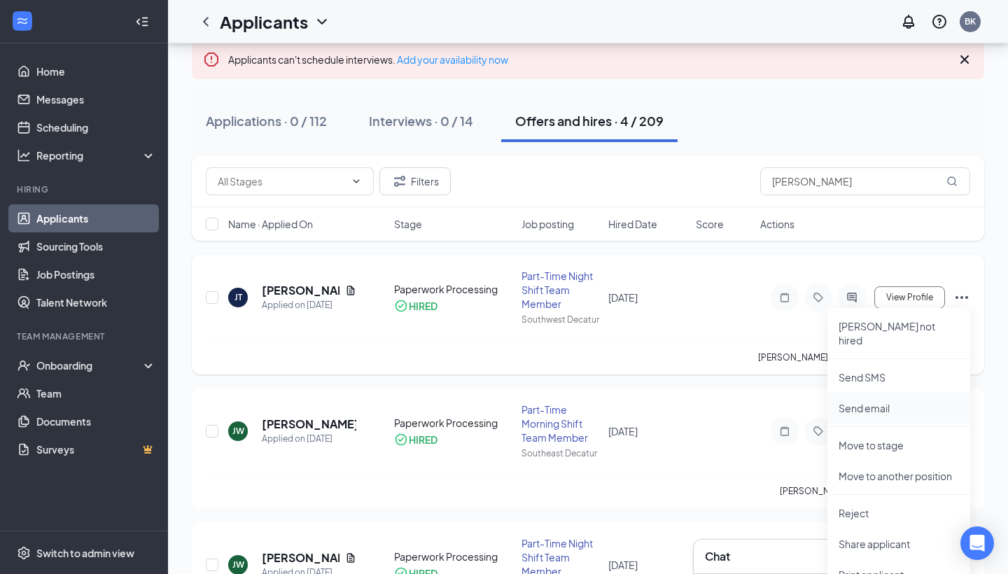
scroll to position [98, 0]
click at [867, 505] on p "Reject" at bounding box center [899, 512] width 120 height 14
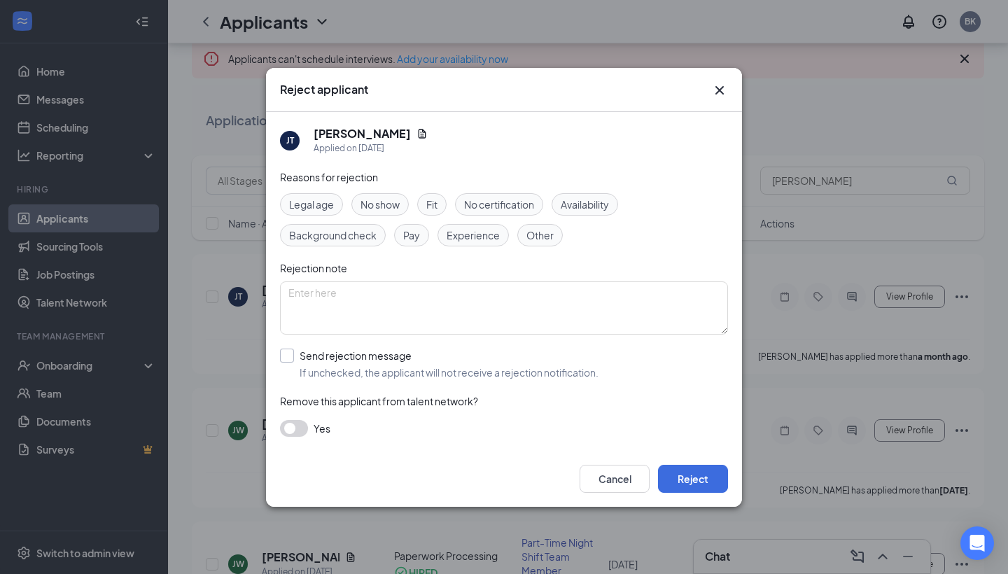
click at [287, 358] on div at bounding box center [287, 356] width 14 height 14
click at [287, 358] on input "Send rejection message If unchecked, the applicant will not receive a rejection…" at bounding box center [439, 364] width 318 height 31
checkbox input "true"
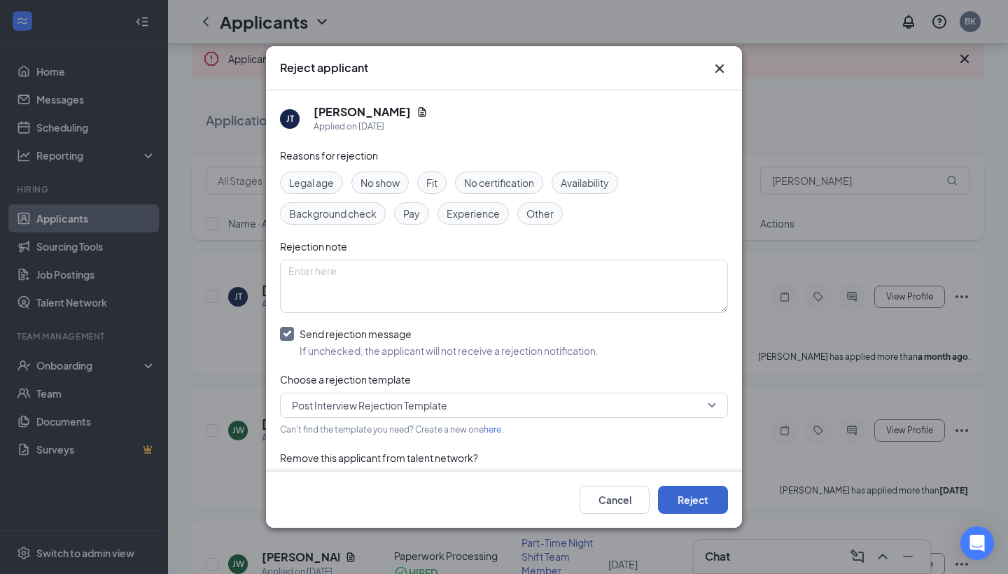
click at [706, 496] on button "Reject" at bounding box center [693, 500] width 70 height 28
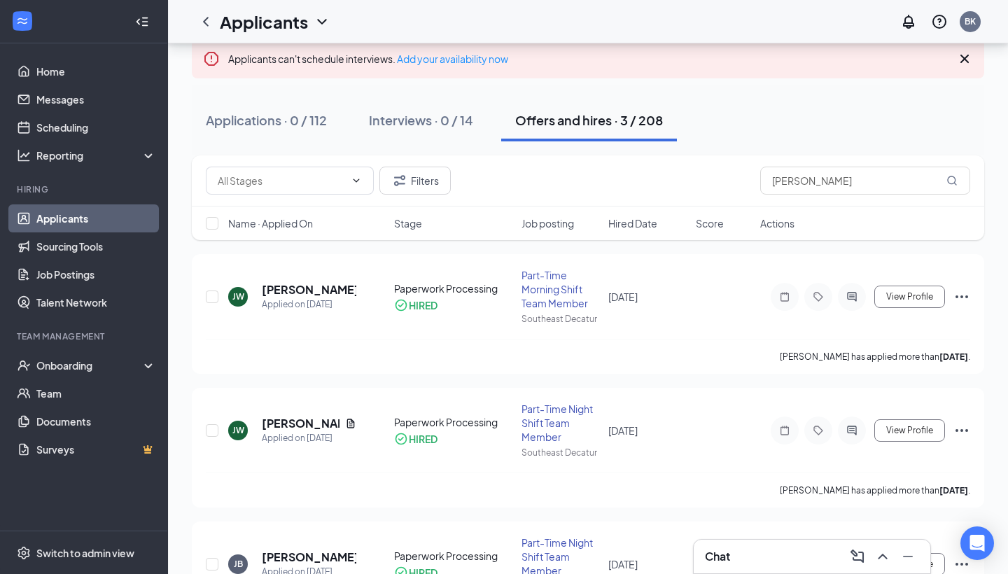
click at [736, 551] on div "Chat" at bounding box center [812, 556] width 214 height 22
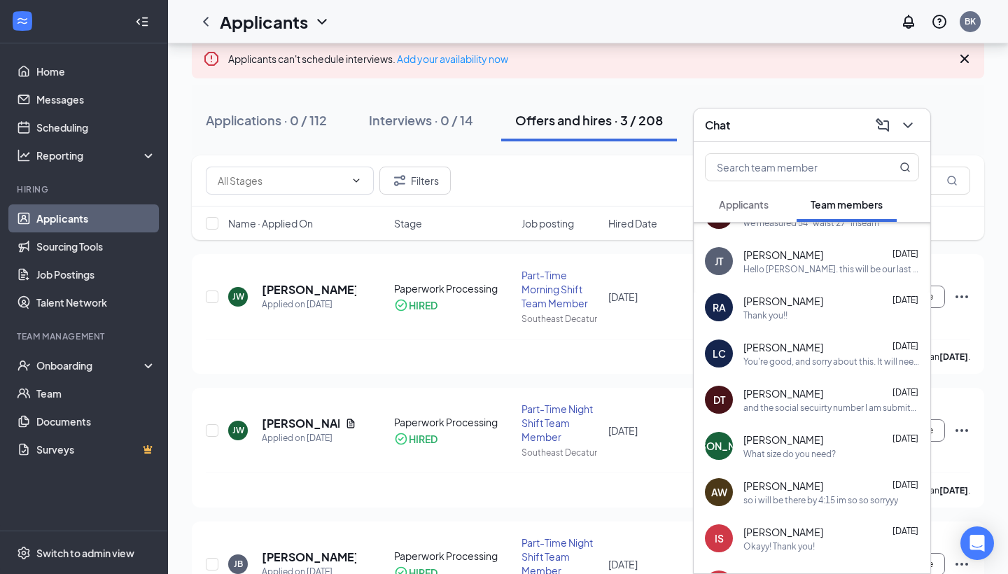
scroll to position [401, 0]
click at [797, 449] on div "What size do you need?" at bounding box center [789, 453] width 92 height 12
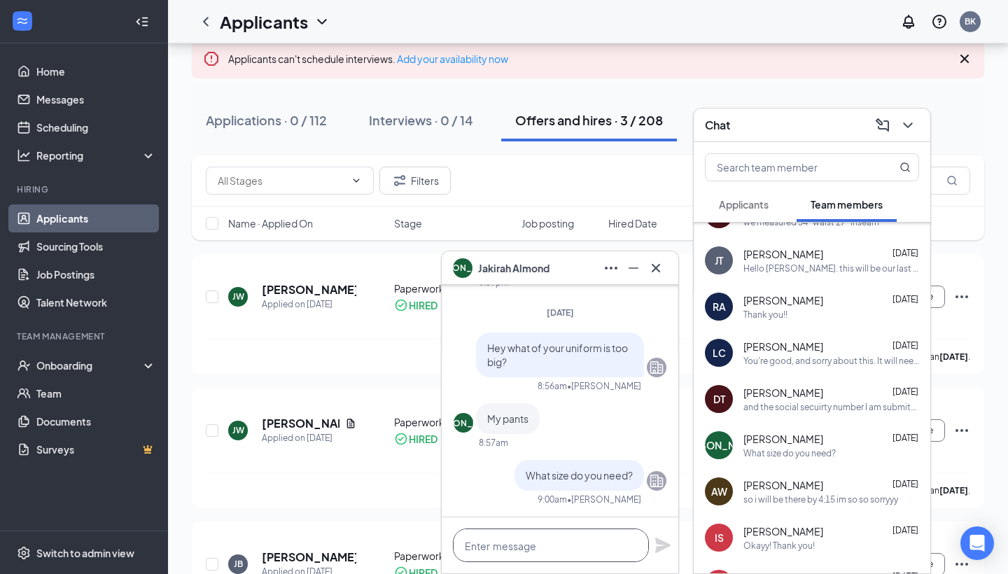
click at [563, 546] on textarea at bounding box center [551, 545] width 196 height 34
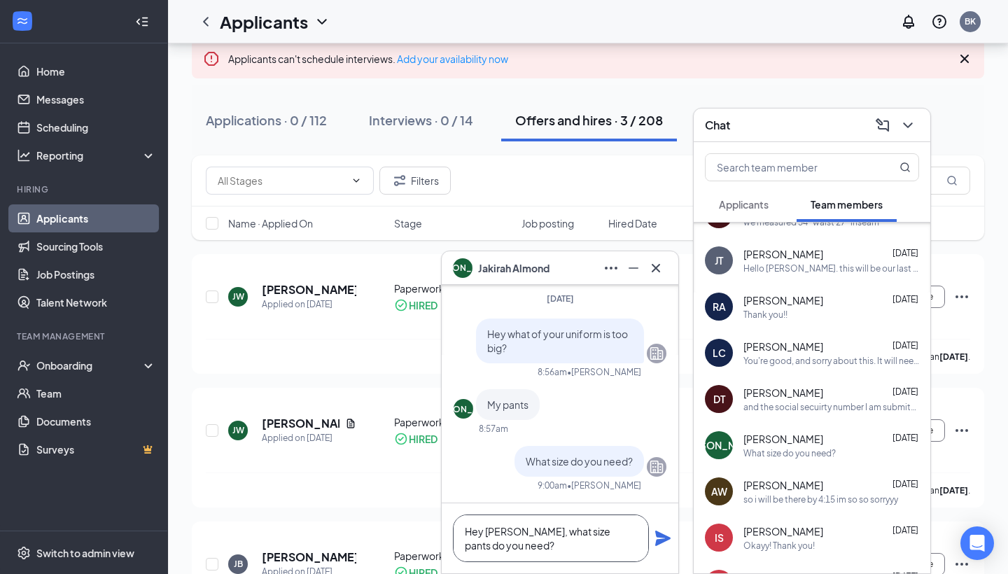
type textarea "Hey [PERSON_NAME], what size pants do you need?"
click at [665, 542] on icon "Plane" at bounding box center [662, 538] width 17 height 17
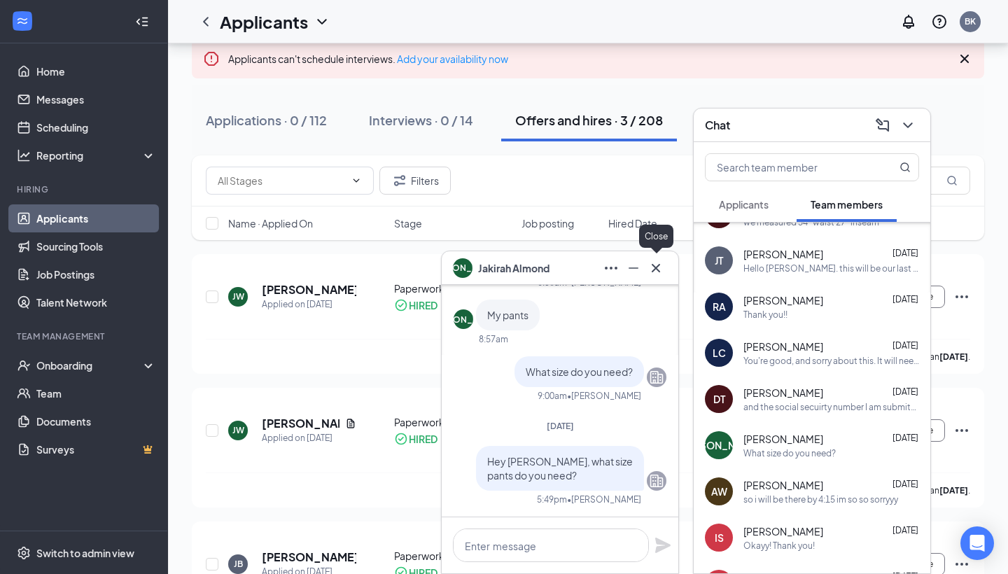
click at [650, 267] on icon "Cross" at bounding box center [655, 268] width 17 height 17
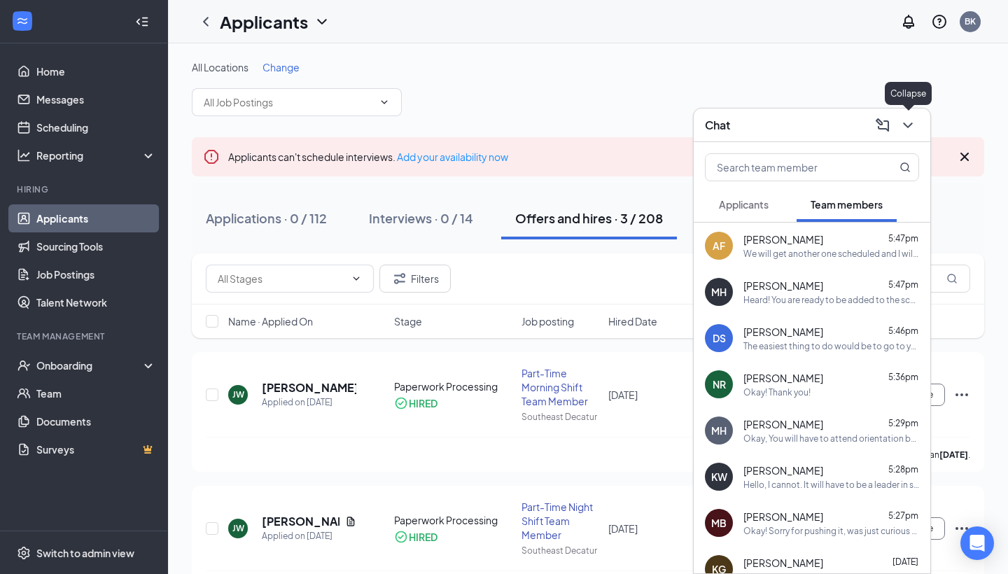
click at [908, 120] on icon "ChevronDown" at bounding box center [907, 125] width 17 height 17
